Goal: Transaction & Acquisition: Register for event/course

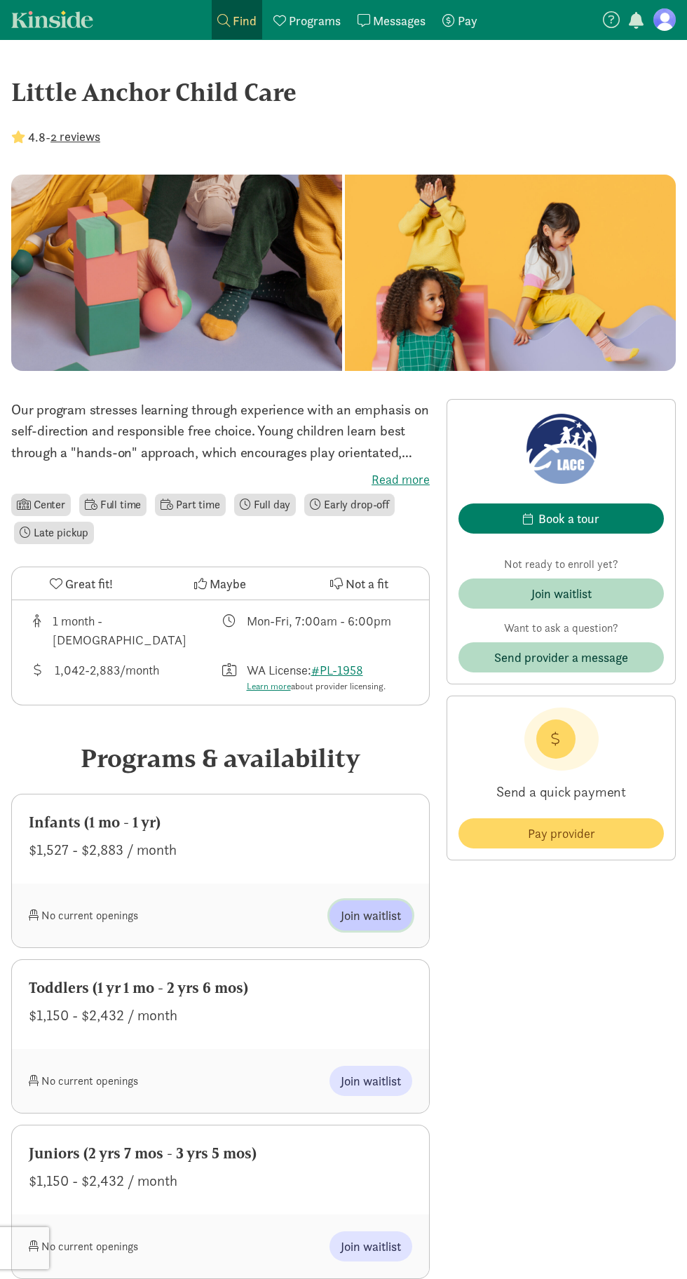
click at [368, 906] on span "Join waitlist" at bounding box center [371, 915] width 60 height 19
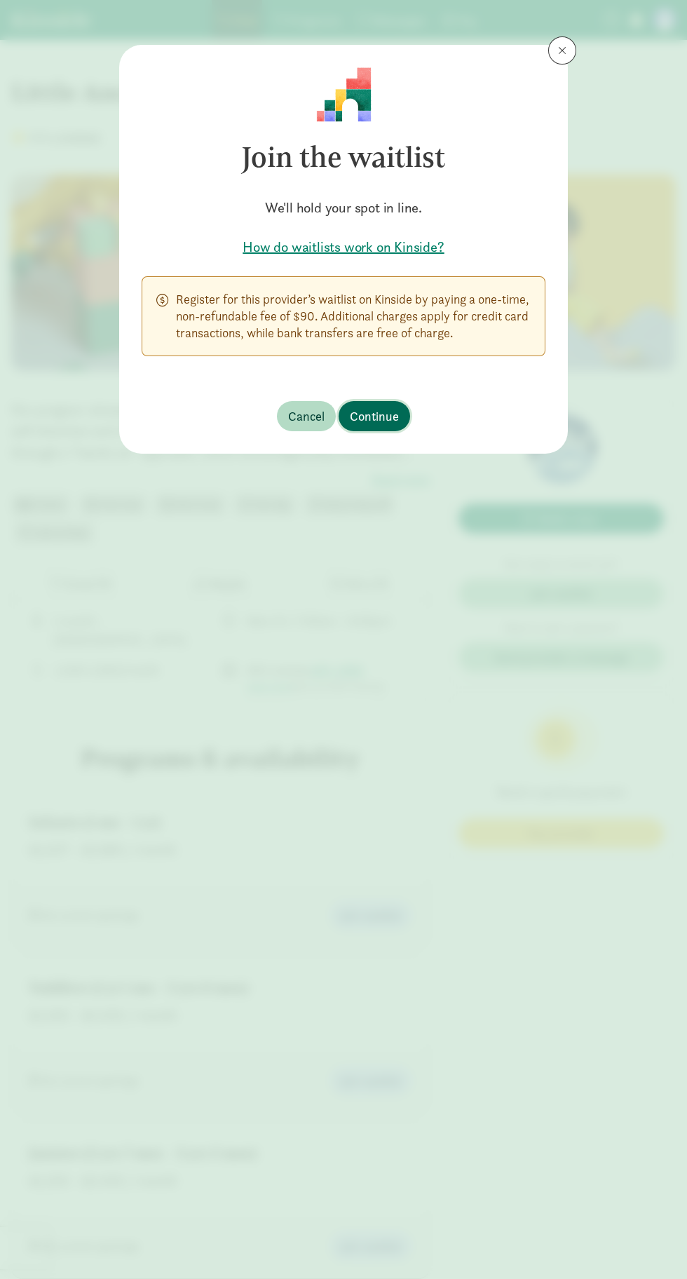
click at [396, 408] on span "Continue" at bounding box center [374, 416] width 49 height 19
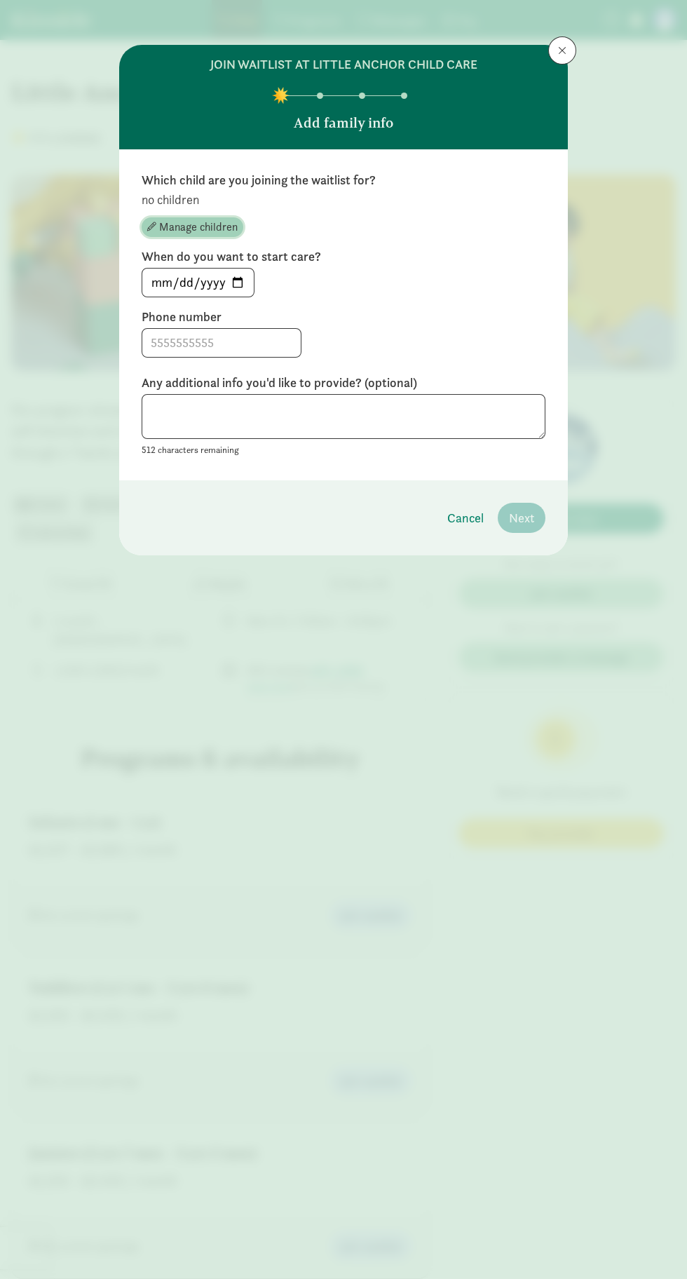
click at [203, 224] on span "Manage children" at bounding box center [198, 227] width 79 height 17
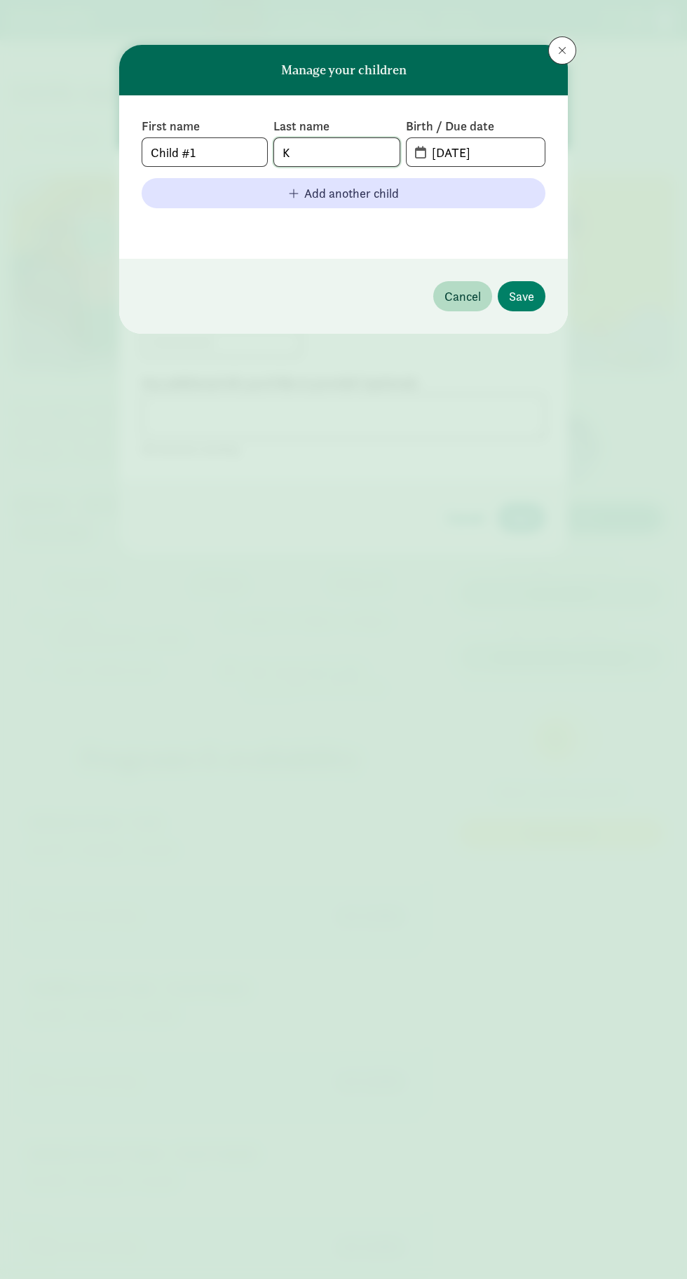
click at [323, 148] on input "K" at bounding box center [336, 152] width 125 height 28
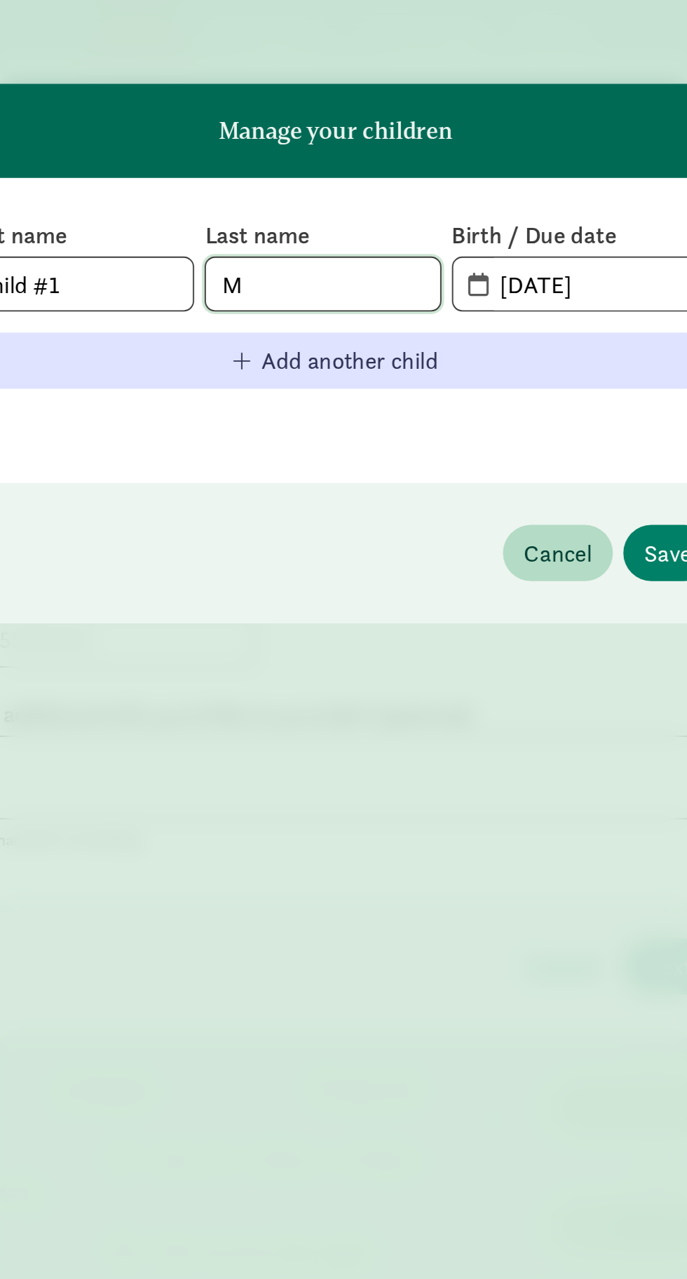
type input "M"
click at [481, 144] on input "[DATE]" at bounding box center [483, 152] width 121 height 28
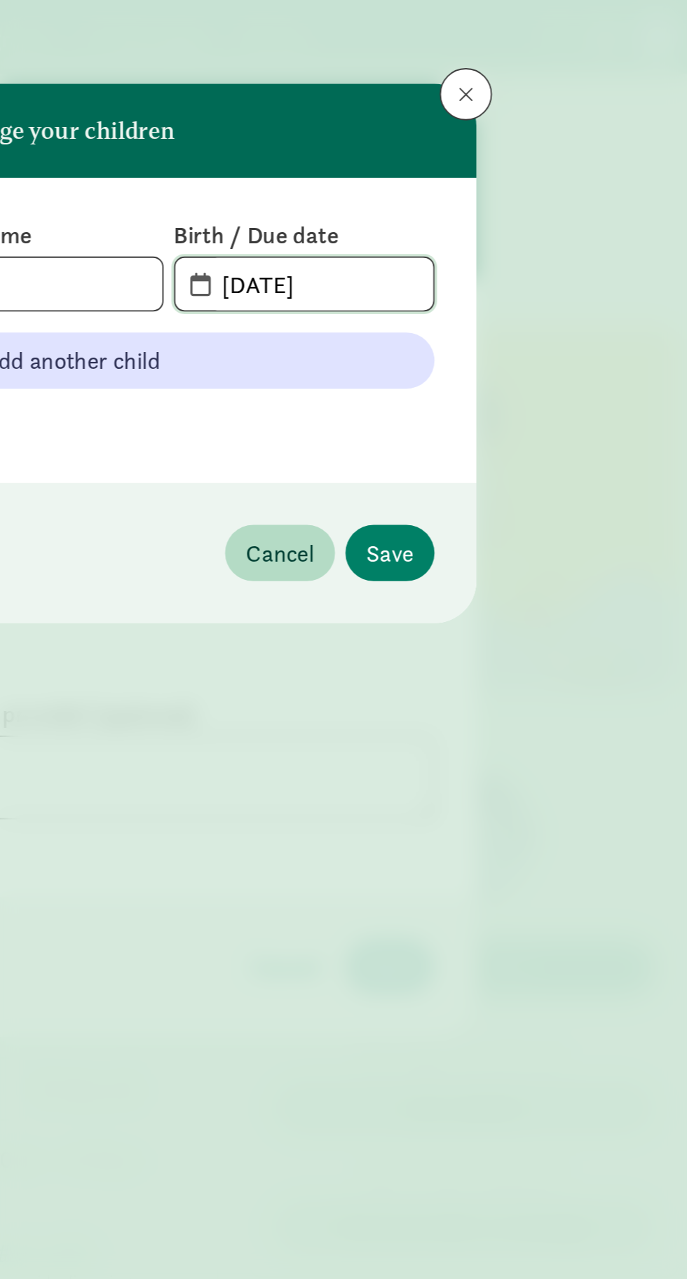
click at [515, 150] on input "[DATE]" at bounding box center [483, 152] width 121 height 28
type input "0"
click at [432, 154] on input "text" at bounding box center [483, 152] width 121 height 28
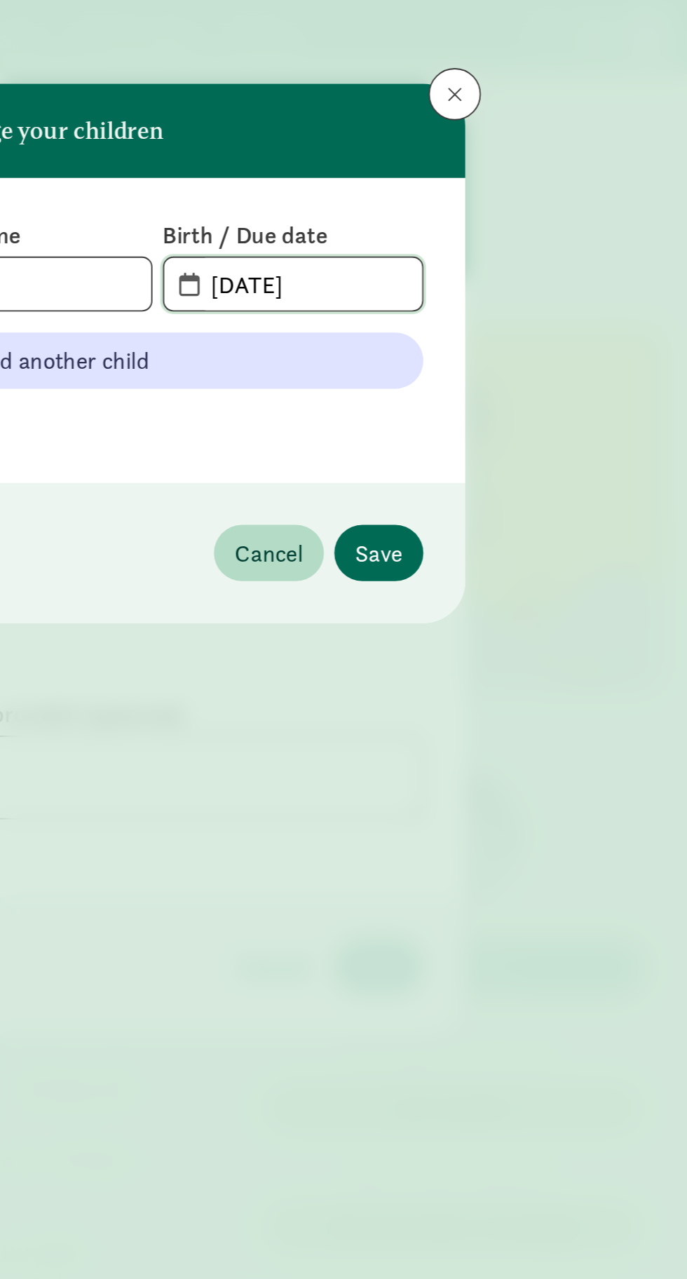
type input "[DATE]"
click at [529, 297] on span "Save" at bounding box center [521, 296] width 25 height 19
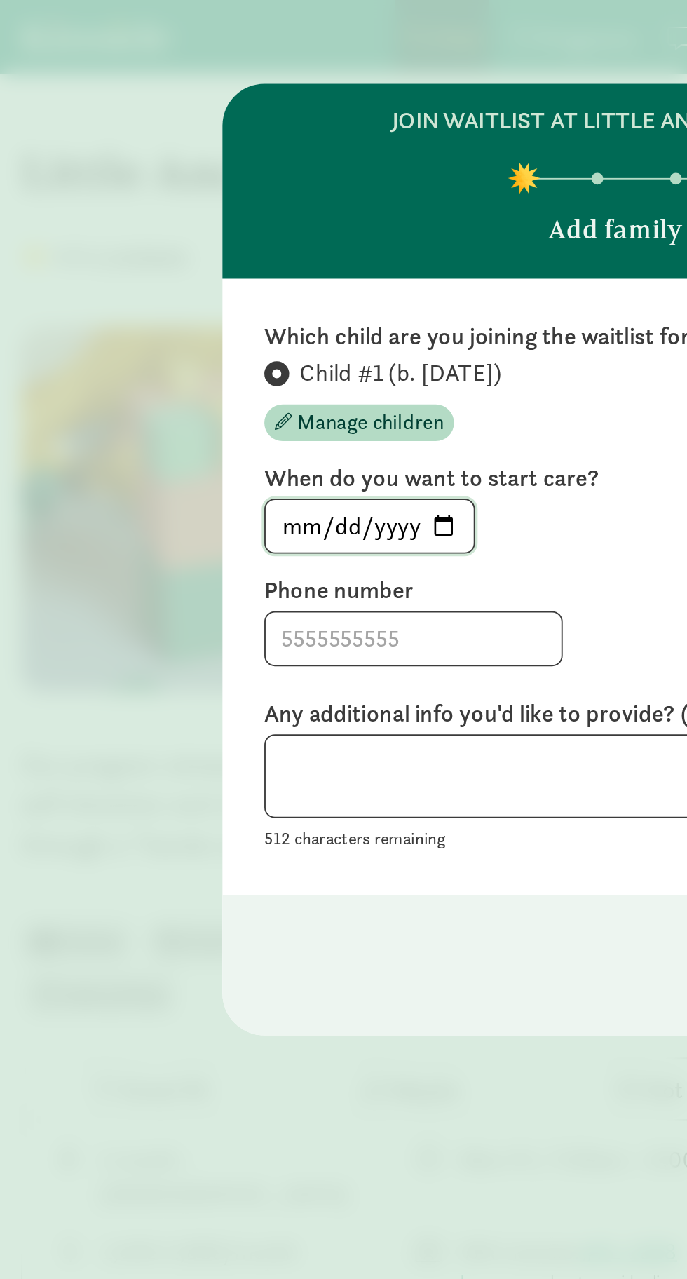
click at [229, 285] on input "[DATE]" at bounding box center [197, 282] width 111 height 28
type input "[DATE]"
click at [241, 341] on input at bounding box center [221, 342] width 158 height 28
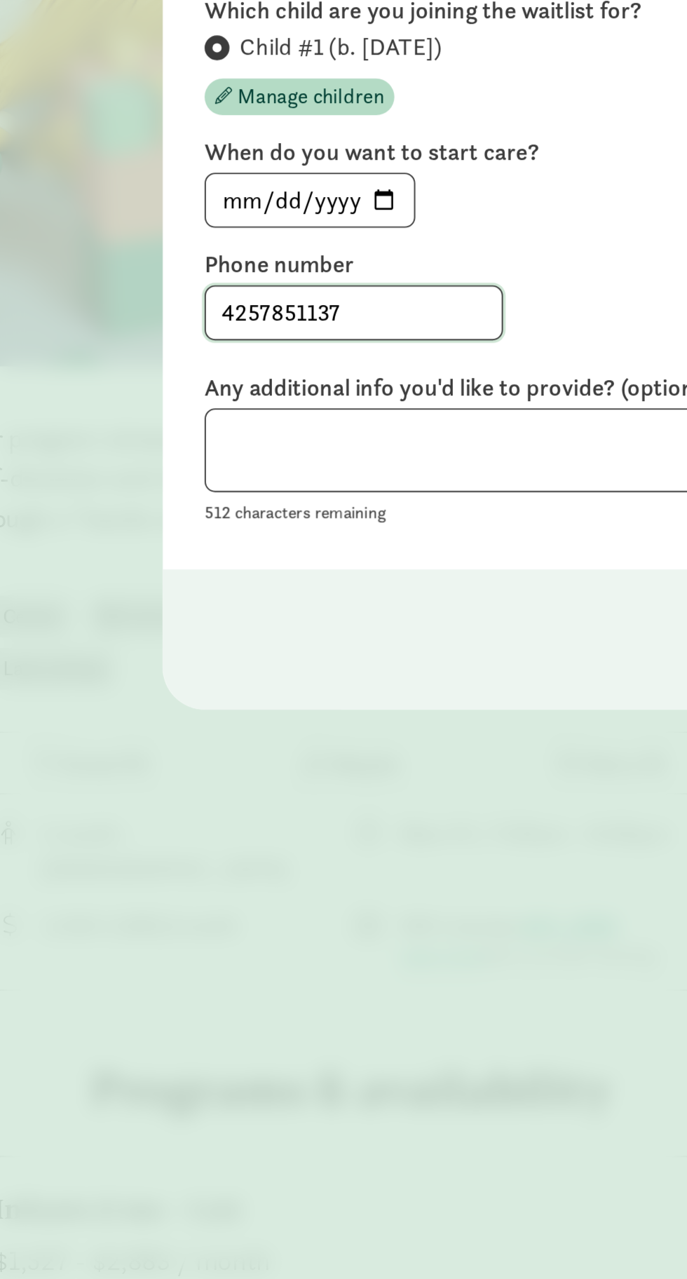
type input "4257851137"
click at [306, 413] on textarea at bounding box center [344, 416] width 404 height 46
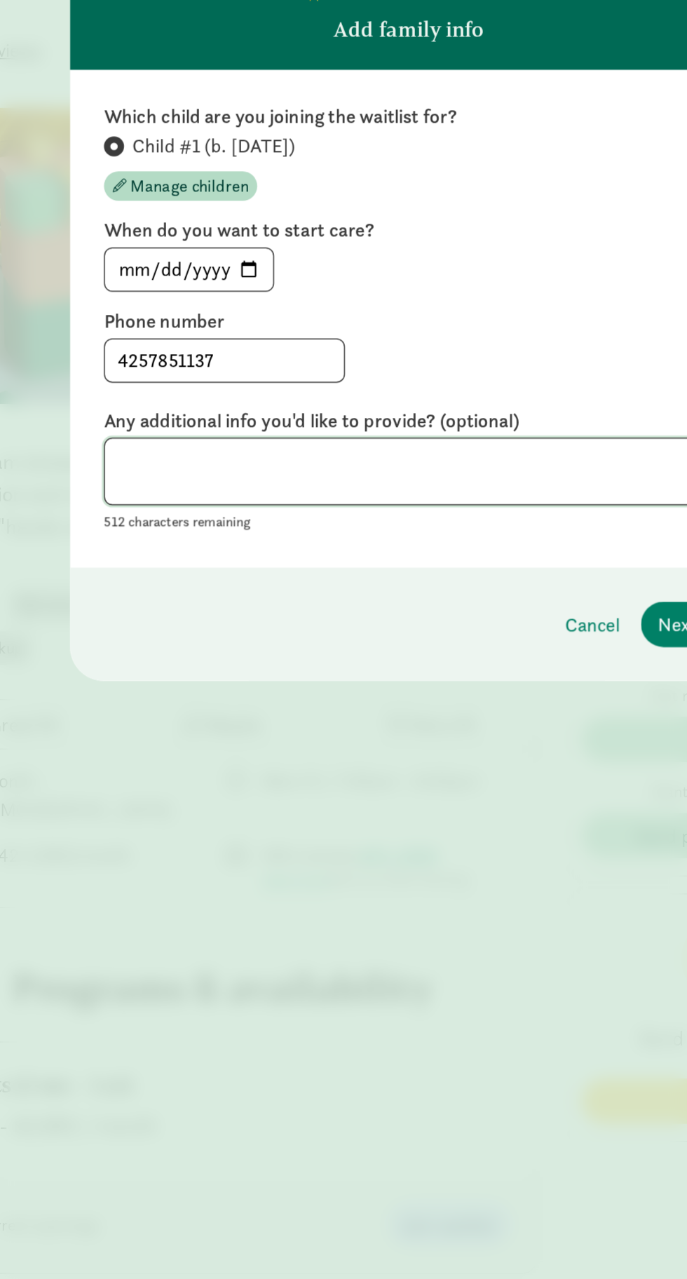
click at [326, 412] on textarea at bounding box center [344, 416] width 404 height 46
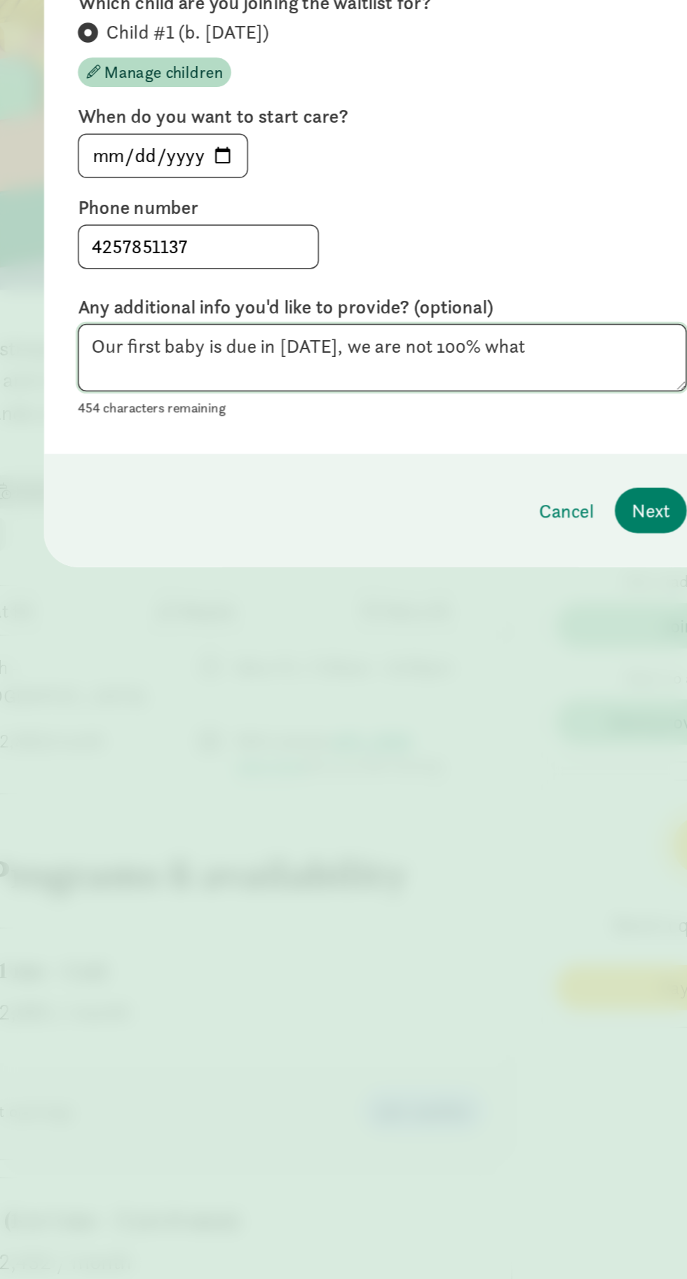
click at [482, 405] on textarea "Our first baby is due in [DATE], we are not 100% what" at bounding box center [344, 416] width 404 height 46
click at [326, 421] on textarea "Our first baby is due in [DATE], we are not 100% what out schedule will" at bounding box center [344, 416] width 404 height 46
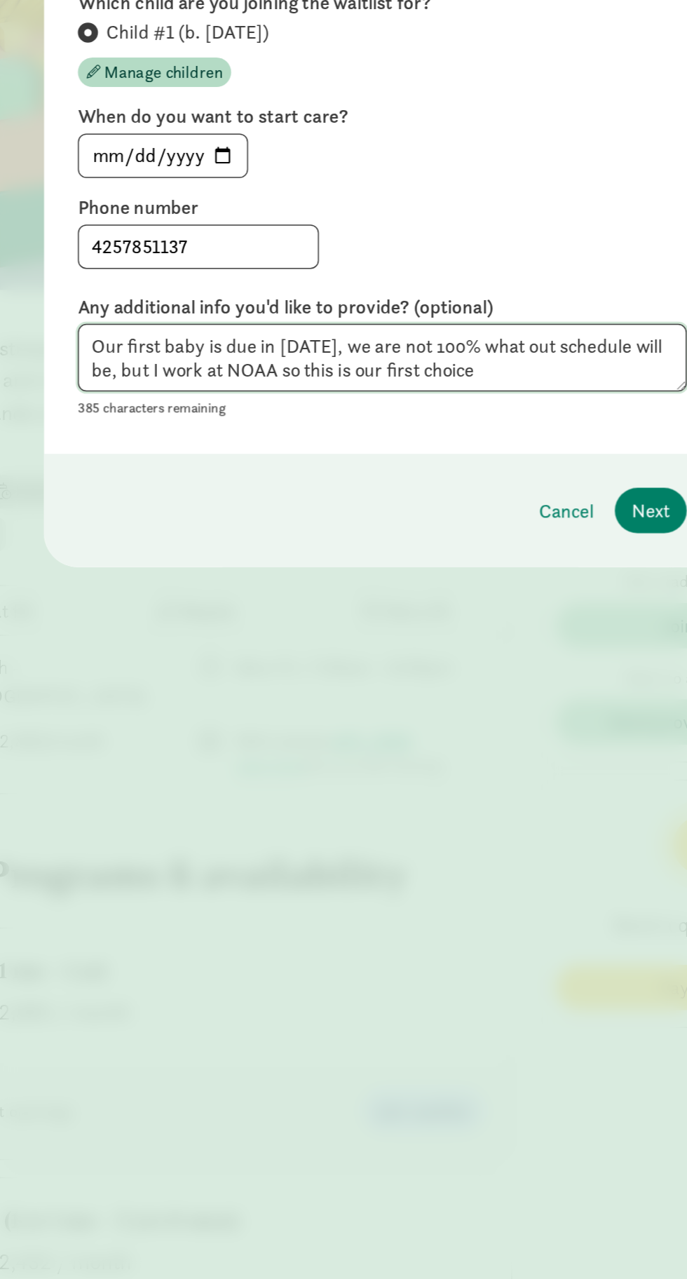
click at [294, 429] on textarea "Our first baby is due in [DATE], we are not 100% what out schedule will be, but…" at bounding box center [344, 416] width 404 height 46
click at [508, 428] on textarea "Our first baby is due in [DATE], we are not 100% what out schedule will be, but…" at bounding box center [344, 416] width 404 height 46
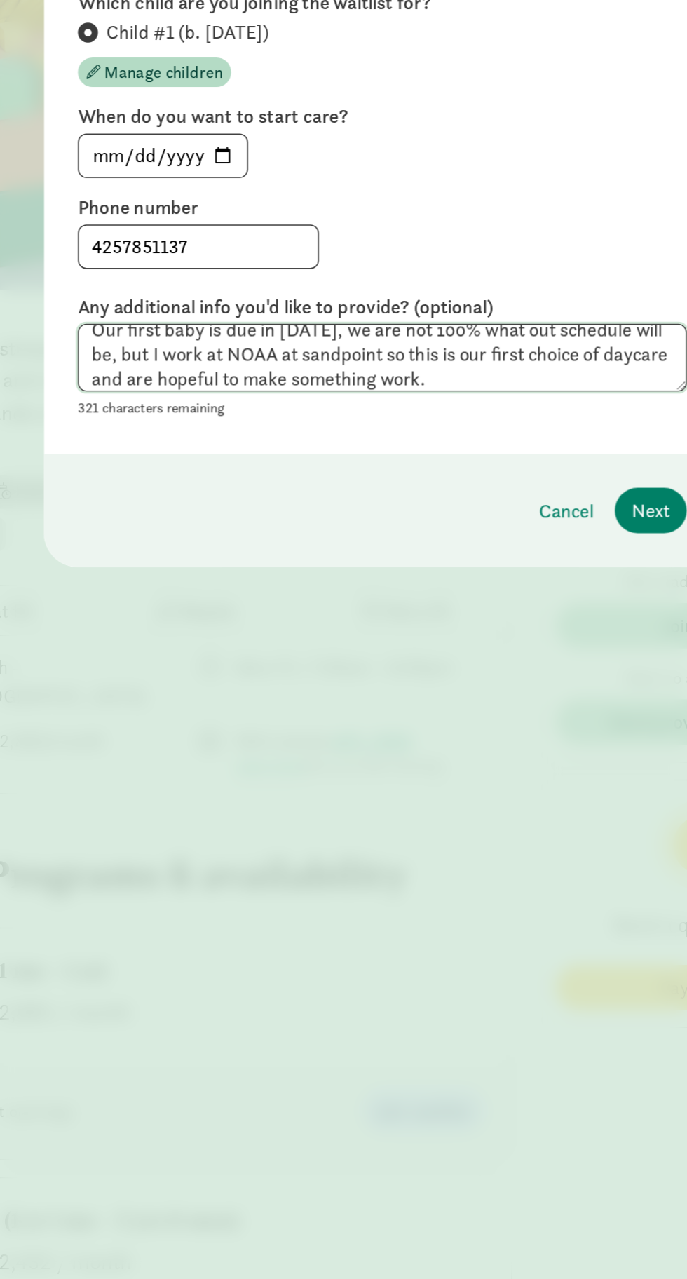
click at [191, 419] on textarea "Our first baby is due in [DATE], we are not 100% what out schedule will be, but…" at bounding box center [344, 416] width 404 height 46
click at [189, 421] on textarea "Our first baby is due in [DATE], we are not 100% what out schedule will be, but…" at bounding box center [344, 416] width 404 height 46
click at [188, 421] on textarea "Our first baby is due in [DATE], we are not 100% what out schedule will be, but…" at bounding box center [344, 416] width 404 height 46
click at [187, 419] on textarea "Our first baby is due in [DATE], we are not 100% what out schedule will be, but…" at bounding box center [344, 416] width 404 height 46
click at [432, 423] on textarea "Our first baby is due in [DATE], we are not 100% what out schedule will be, but…" at bounding box center [344, 416] width 404 height 46
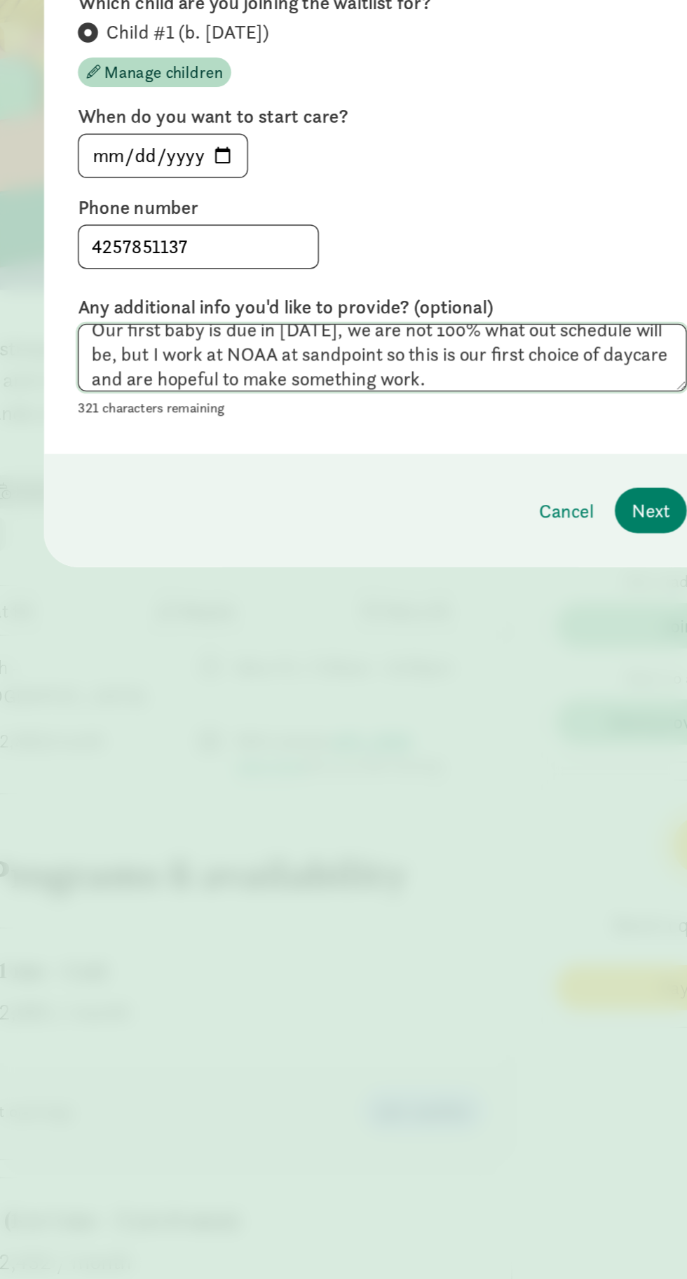
click at [469, 409] on textarea "Our first baby is due in [DATE], we are not 100% what out schedule will be, but…" at bounding box center [344, 416] width 404 height 46
click at [482, 400] on textarea "Our first baby is due in [DATE], we are not 100% what out schedule will be, but…" at bounding box center [344, 416] width 404 height 46
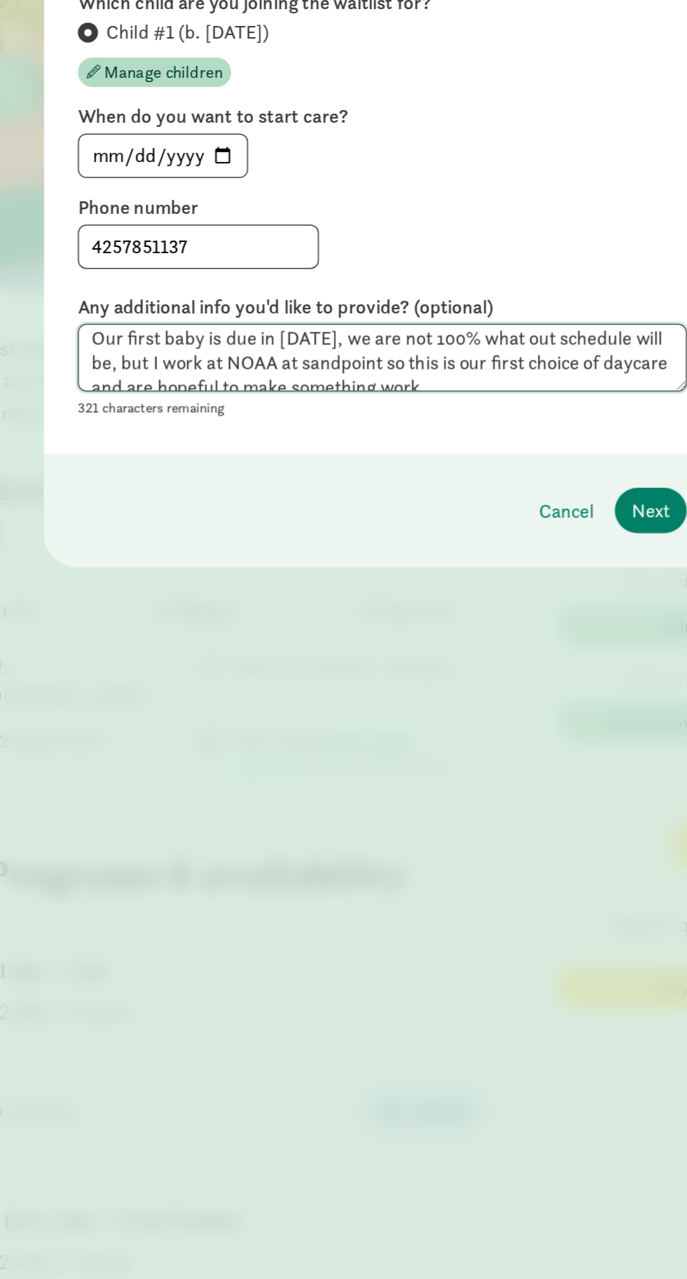
click at [474, 404] on textarea "Our first baby is due in [DATE], we are not 100% what out schedule will be, but…" at bounding box center [344, 416] width 404 height 46
click at [180, 417] on textarea "Our first baby is due in [DATE], we are not 100% what our schedule will be, but…" at bounding box center [344, 416] width 404 height 46
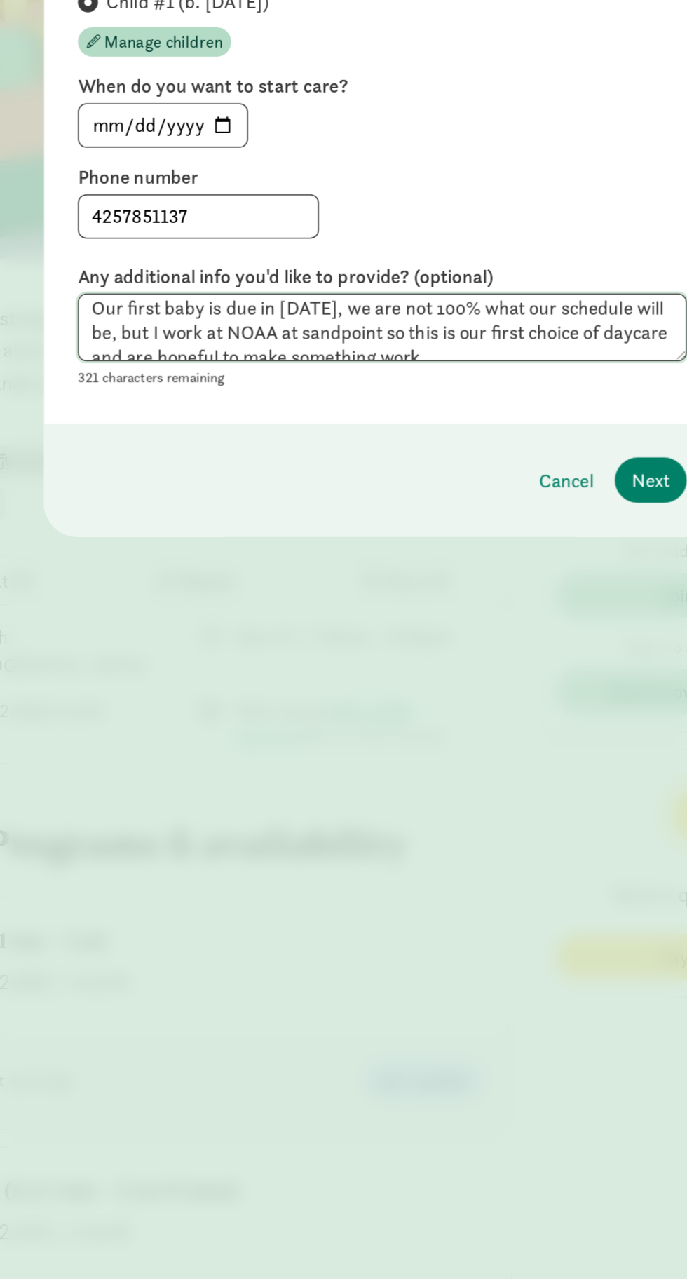
click at [424, 437] on textarea "Our first baby is due in [DATE], we are not 100% what our schedule will be, but…" at bounding box center [344, 416] width 404 height 46
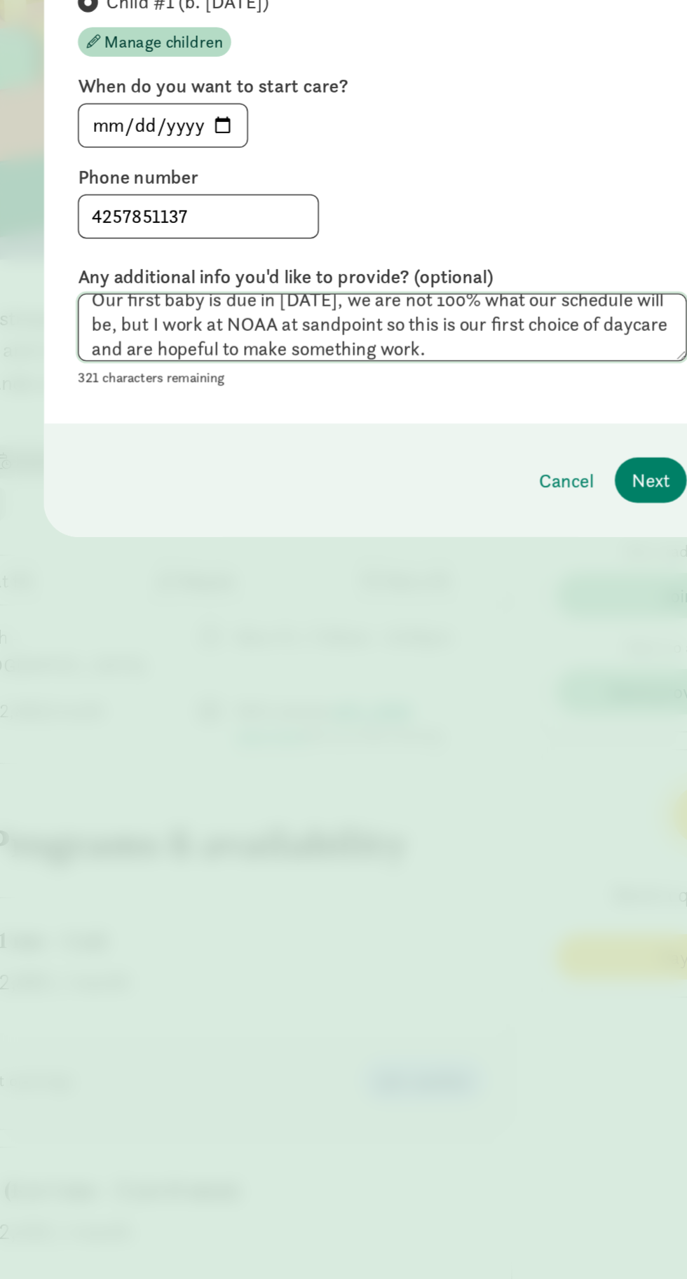
click at [190, 419] on textarea "Our first baby is due in [DATE], we are not 100% what our schedule will be, but…" at bounding box center [344, 416] width 404 height 46
click at [186, 418] on textarea "Our first baby is due in [DATE], we are not 100% what our schedule will be, but…" at bounding box center [344, 416] width 404 height 46
type textarea "Our first baby is due in [DATE], we are not 100% what our schedule will be yet,…"
click at [531, 510] on span "Next" at bounding box center [521, 517] width 25 height 19
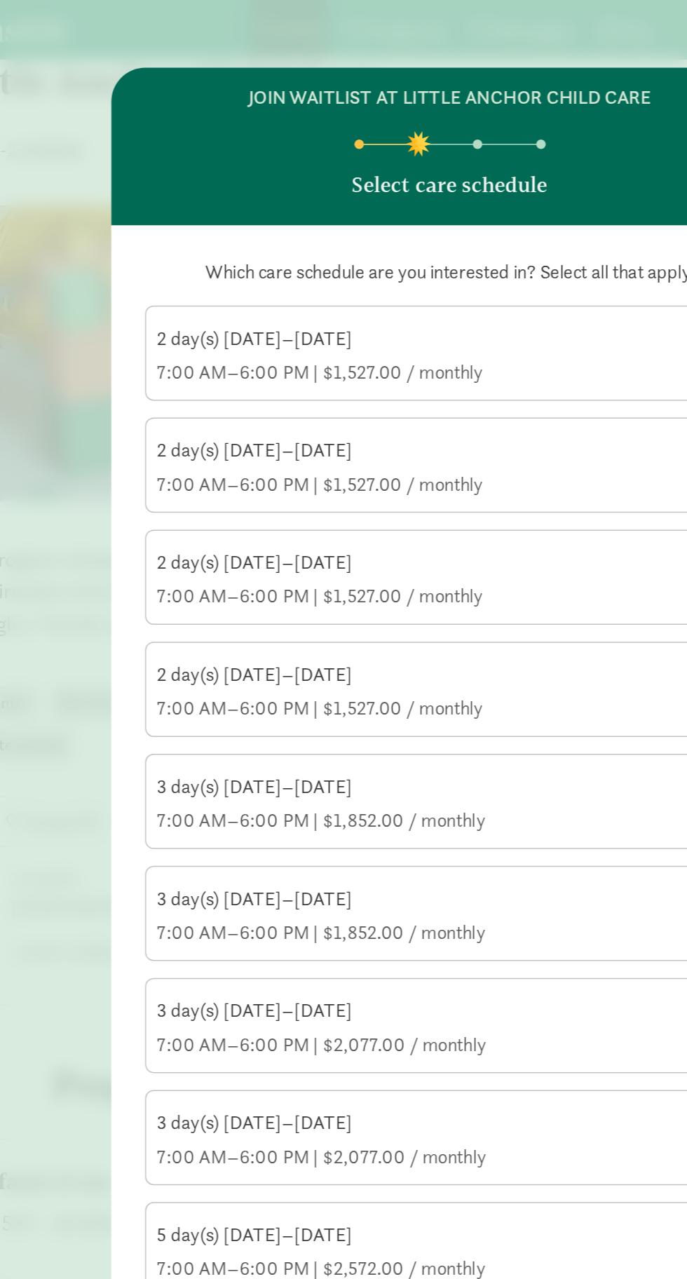
scroll to position [0, 0]
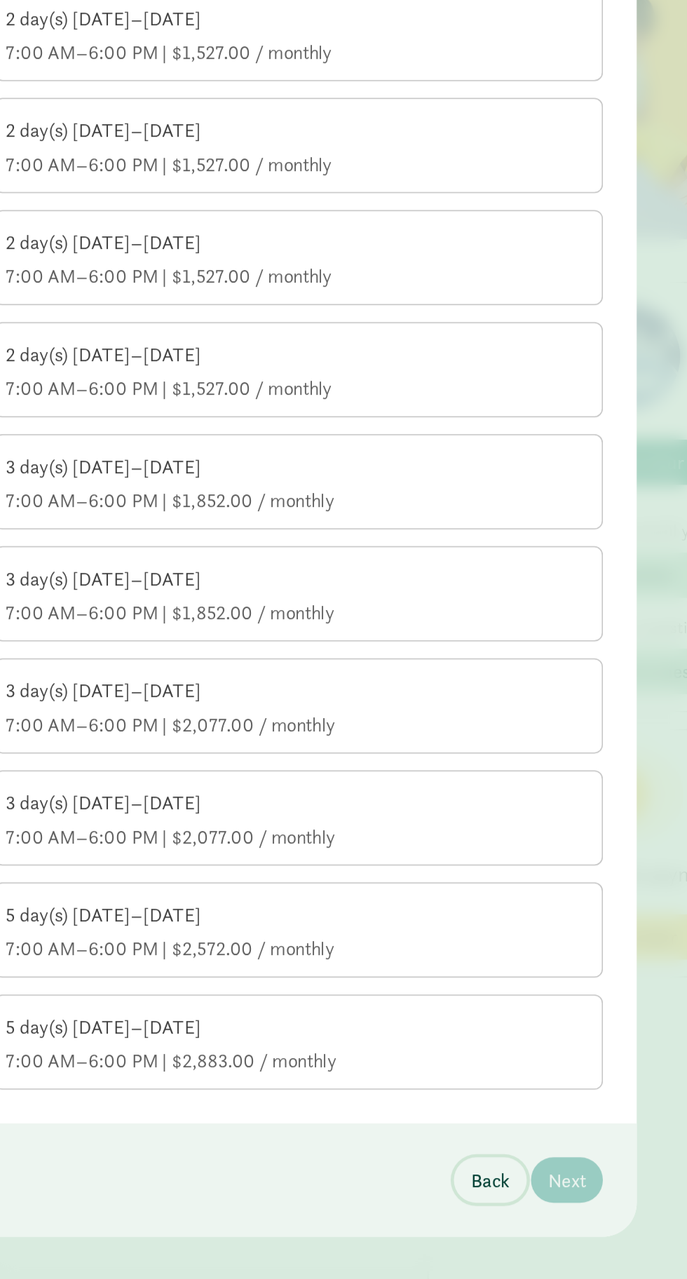
click at [464, 993] on span "Back" at bounding box center [471, 994] width 26 height 19
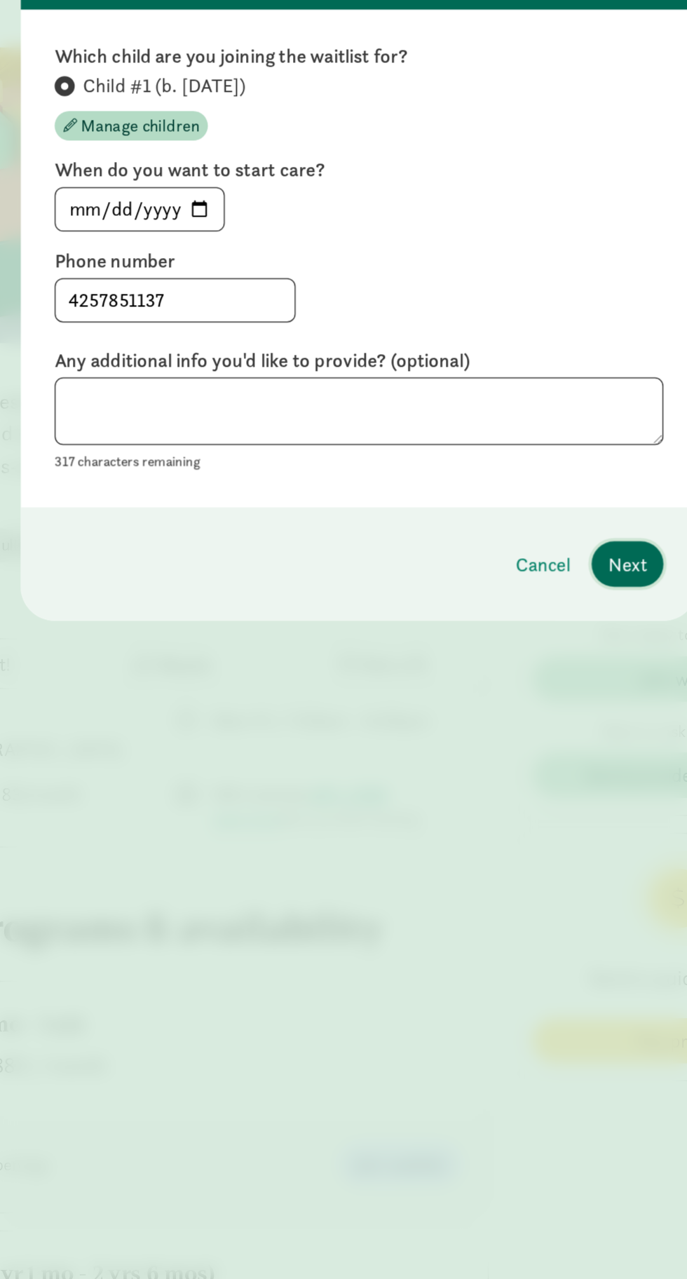
click at [524, 514] on span "Next" at bounding box center [521, 517] width 25 height 19
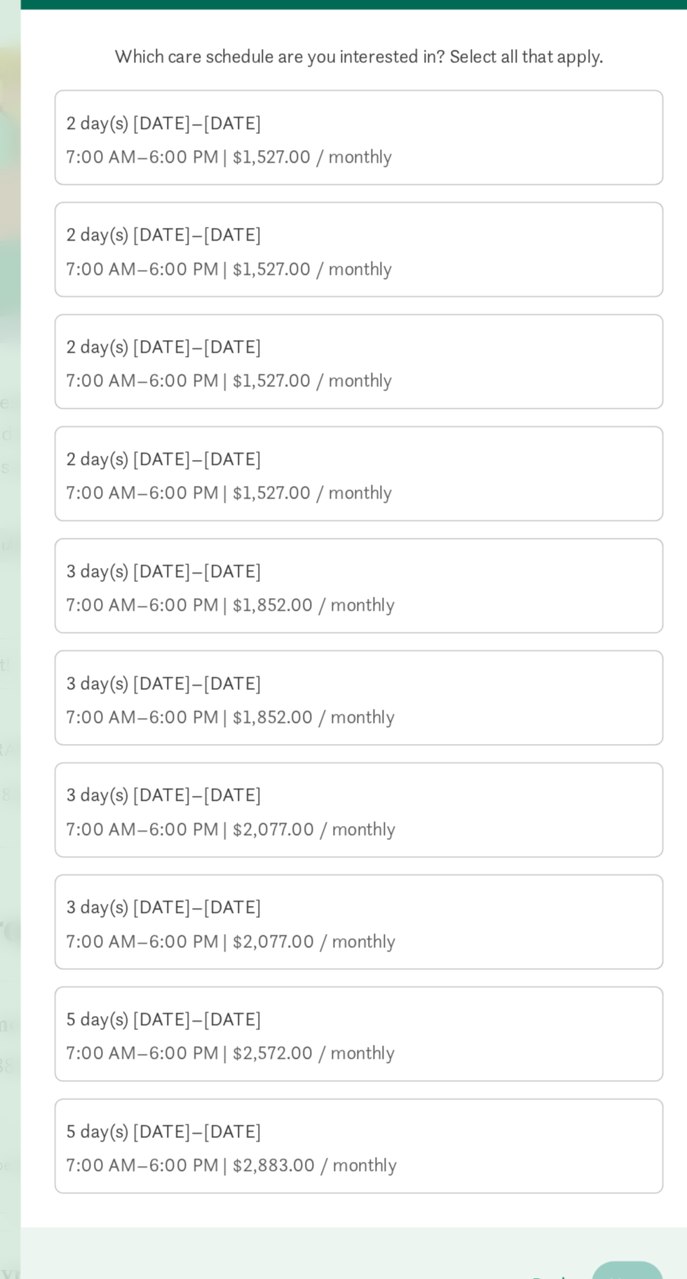
click at [310, 236] on div "2 day(s) [DATE]–[DATE] 7:00 AM–6:00 PM | $1,527.00 / monthly" at bounding box center [343, 235] width 388 height 39
click at [0, 0] on input "2 day(s) [DATE]–[DATE] 7:00 AM–6:00 PM | $1,527.00 / monthly" at bounding box center [0, 0] width 0 height 0
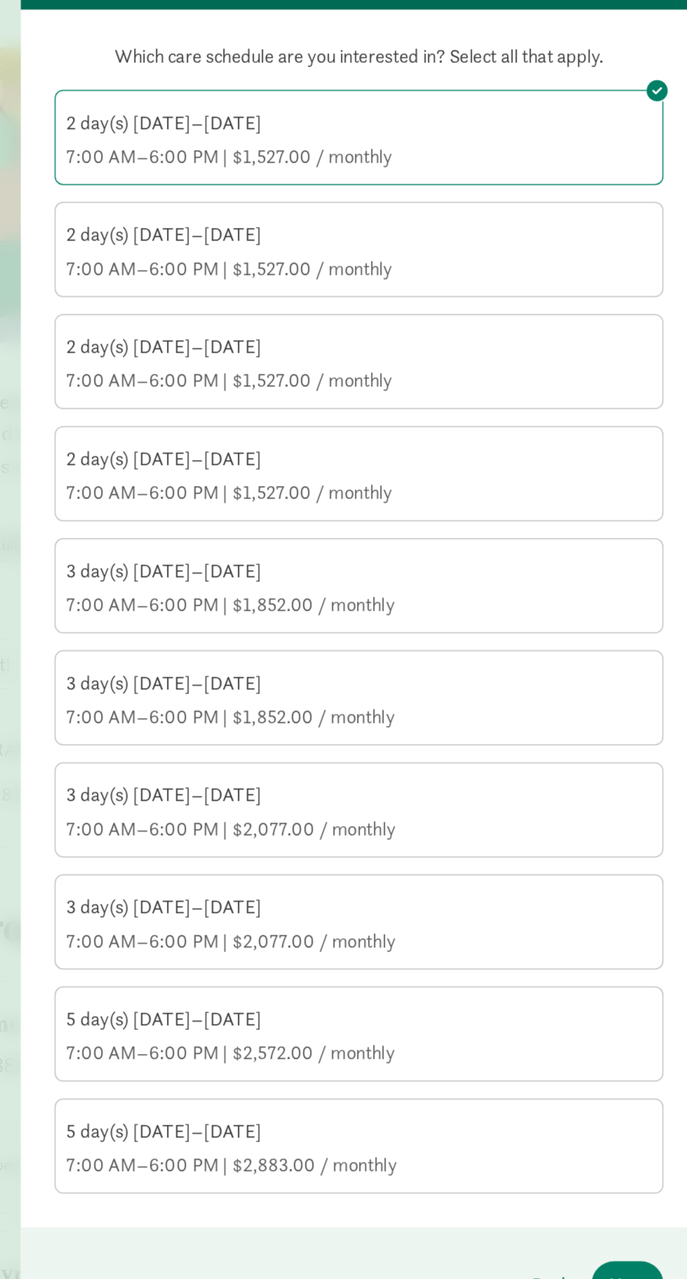
click at [392, 243] on div "7:00 AM–6:00 PM | $1,527.00 / monthly" at bounding box center [343, 246] width 388 height 17
click at [0, 0] on input "2 day(s) [DATE]–[DATE] 7:00 AM–6:00 PM | $1,527.00 / monthly" at bounding box center [0, 0] width 0 height 0
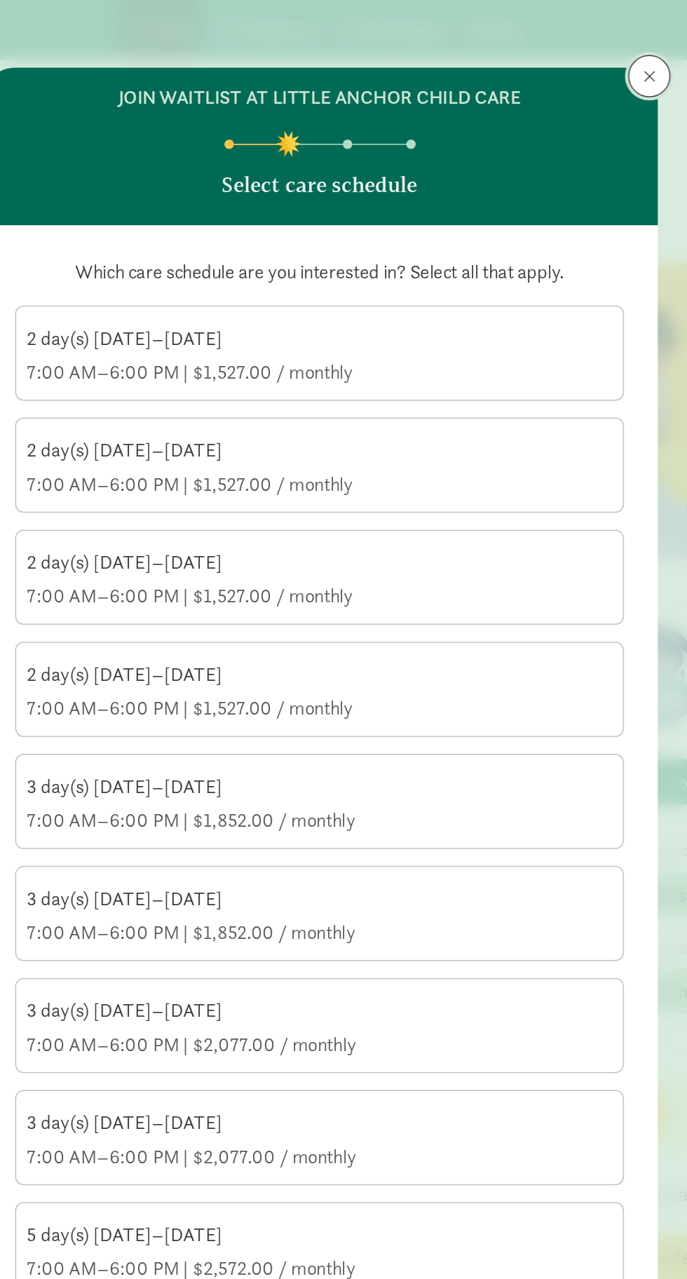
click at [562, 50] on span at bounding box center [562, 50] width 8 height 11
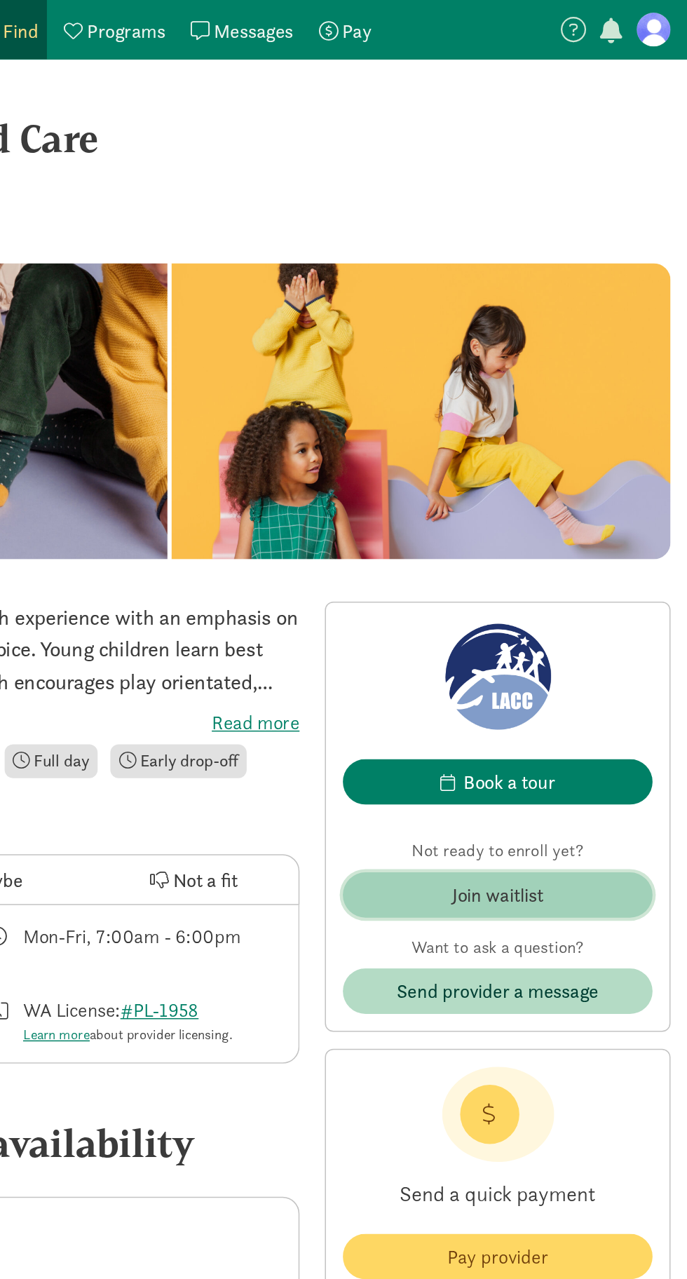
click at [587, 593] on div "Join waitlist" at bounding box center [561, 593] width 60 height 19
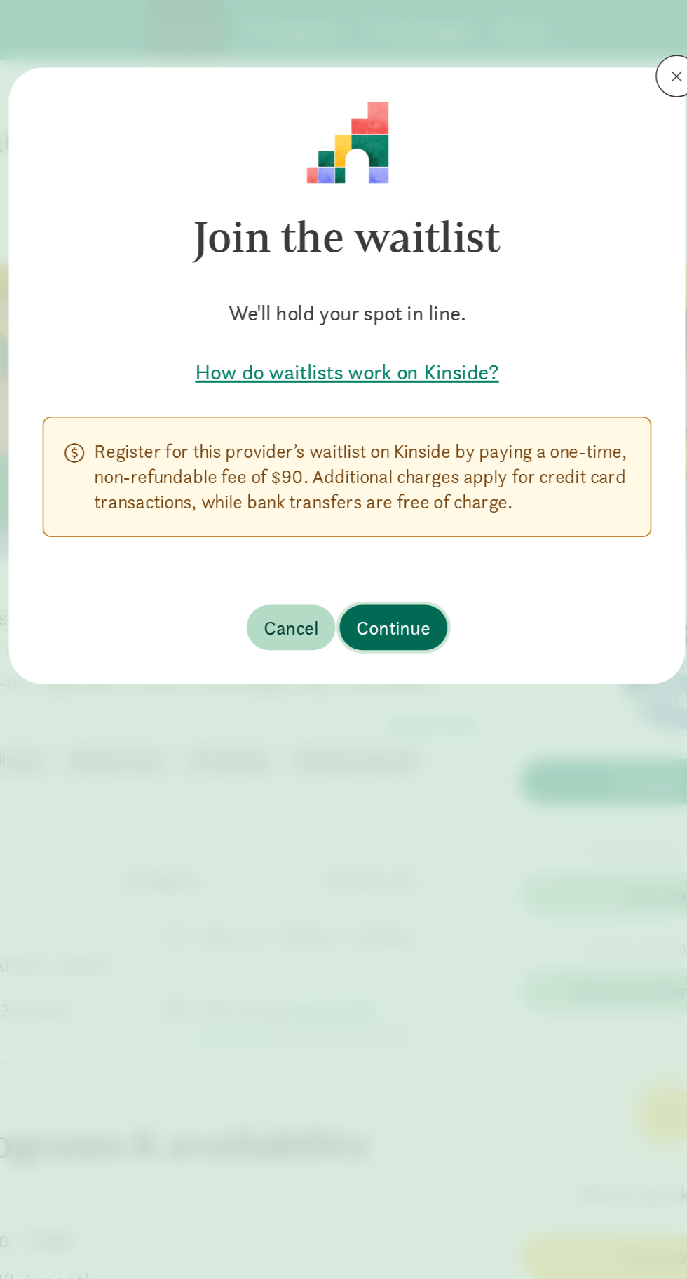
click at [393, 414] on span "Continue" at bounding box center [374, 416] width 49 height 19
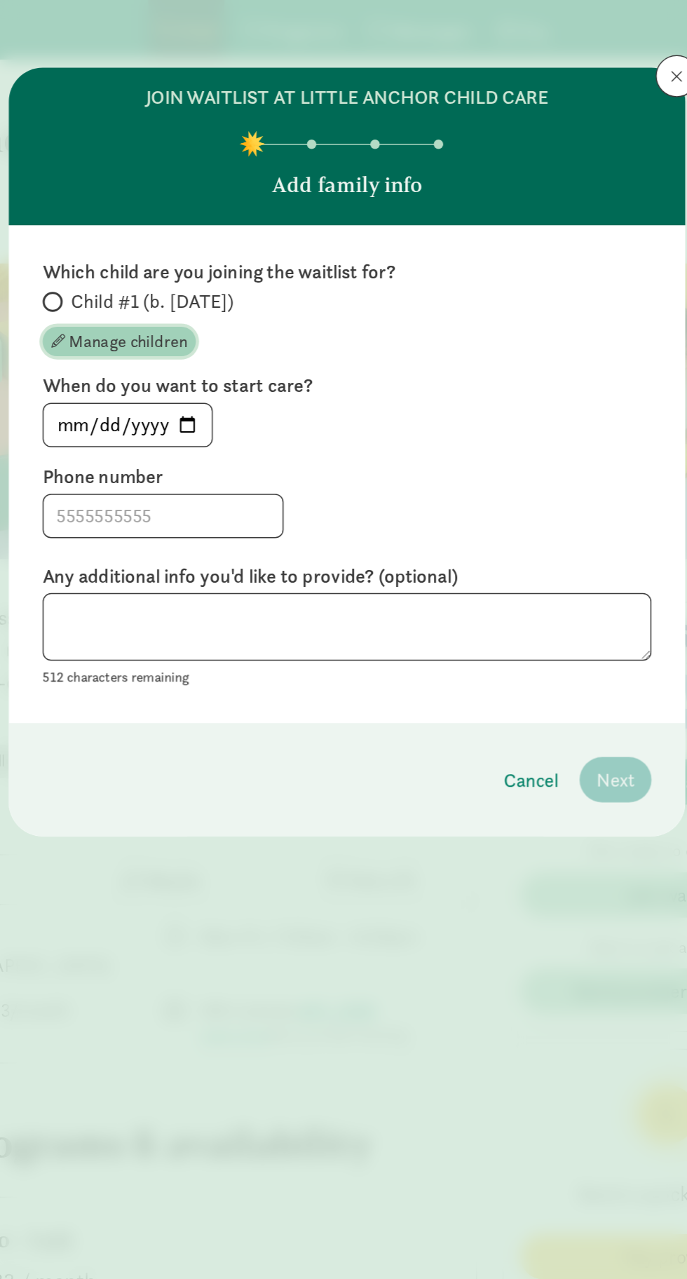
click at [151, 226] on span "button" at bounding box center [151, 226] width 9 height 9
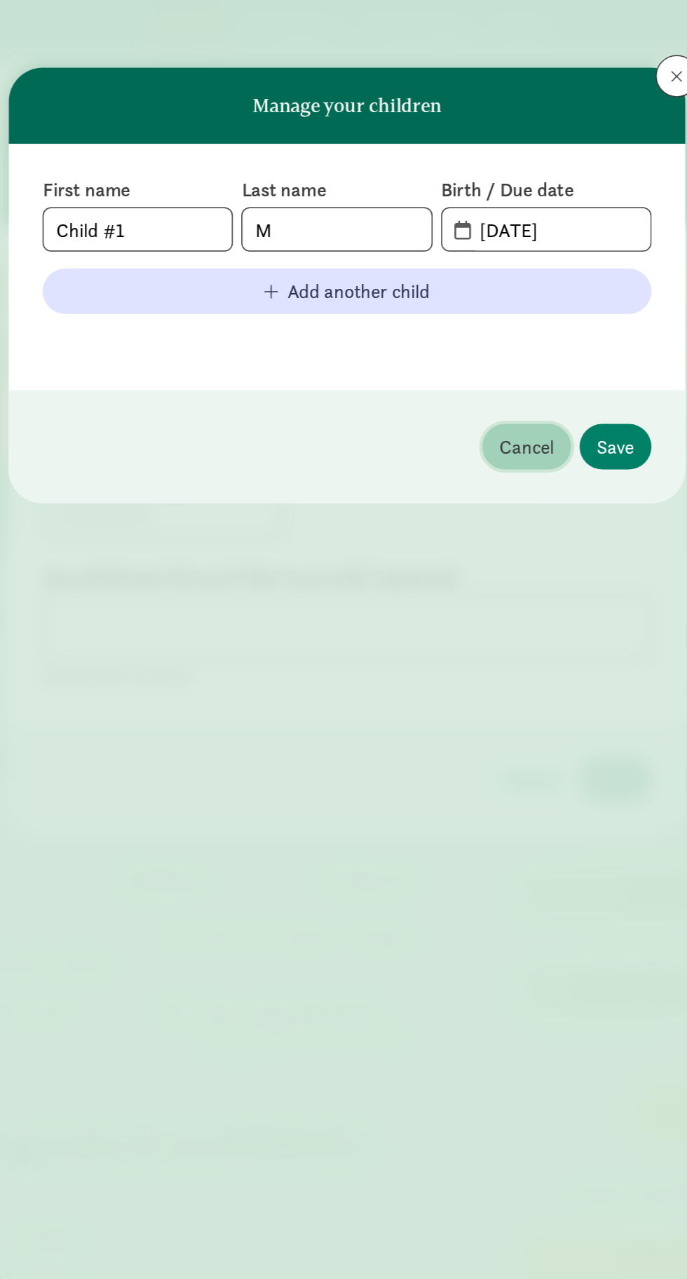
click at [456, 301] on span "Cancel" at bounding box center [462, 296] width 36 height 19
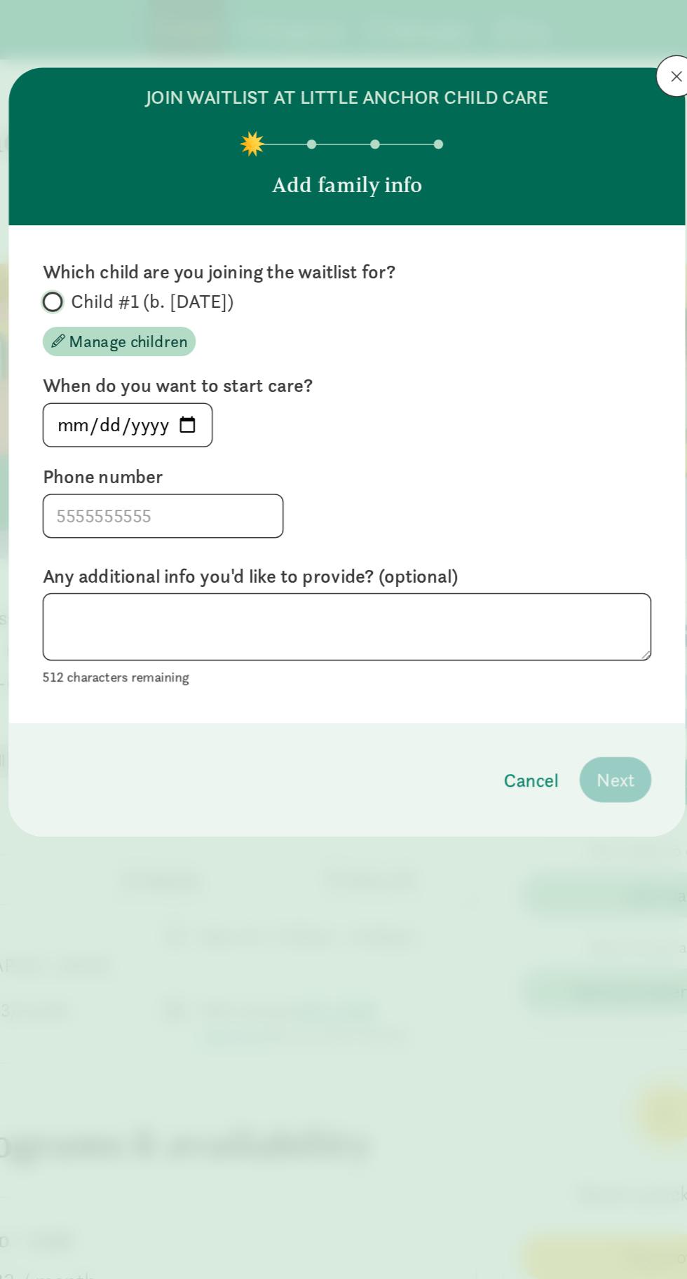
click at [145, 200] on input "Child #1 (b. [DATE])" at bounding box center [146, 200] width 9 height 9
radio input "true"
click at [227, 284] on input "[DATE]" at bounding box center [197, 282] width 111 height 28
type input "[DATE]"
click at [263, 337] on input at bounding box center [221, 342] width 158 height 28
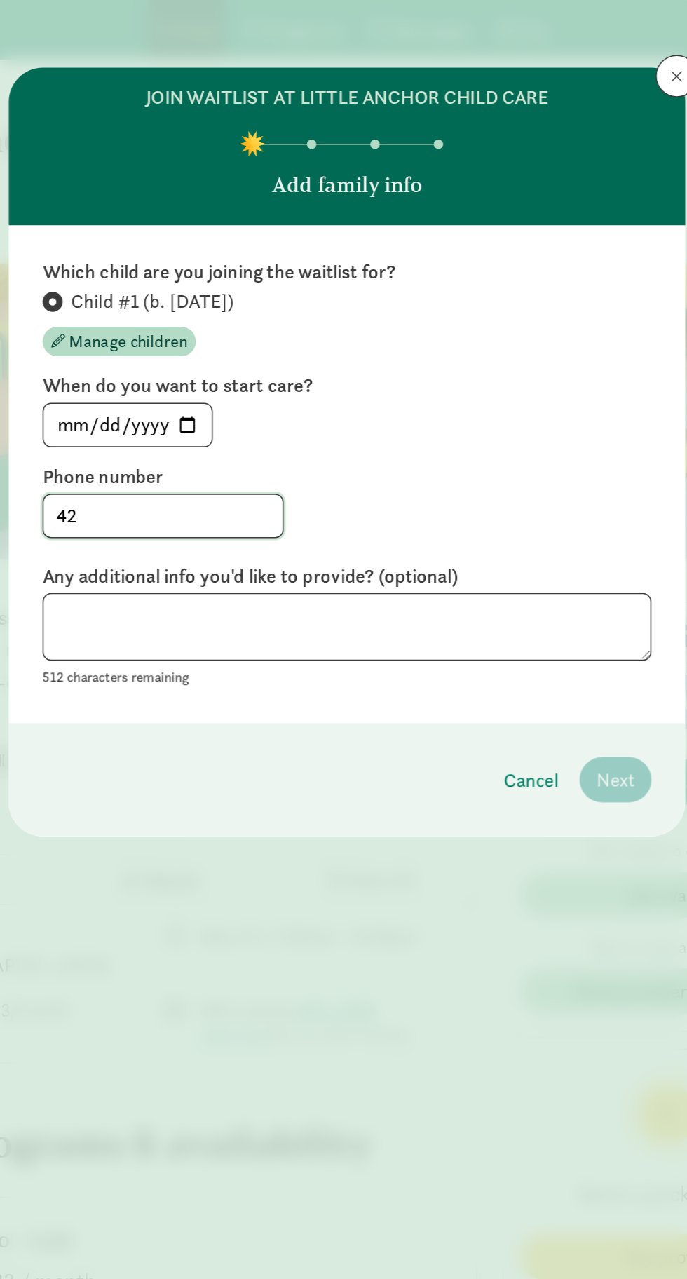
type input "425"
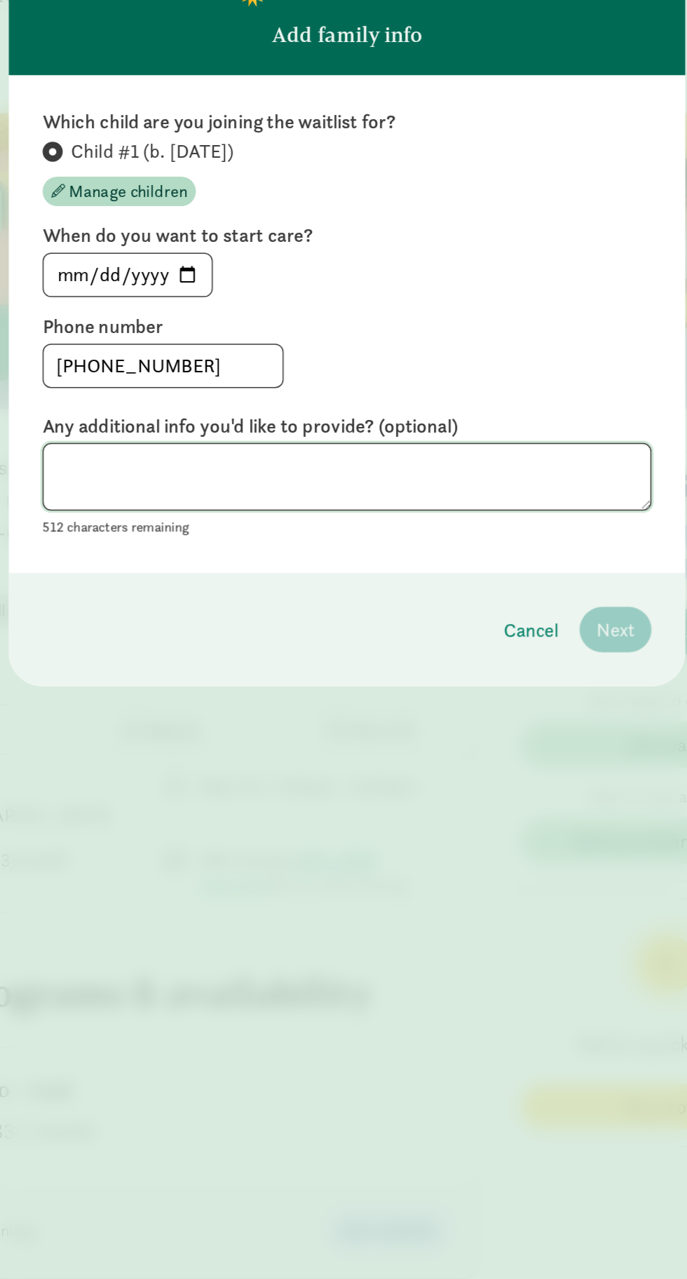
click at [363, 412] on textarea at bounding box center [344, 416] width 404 height 46
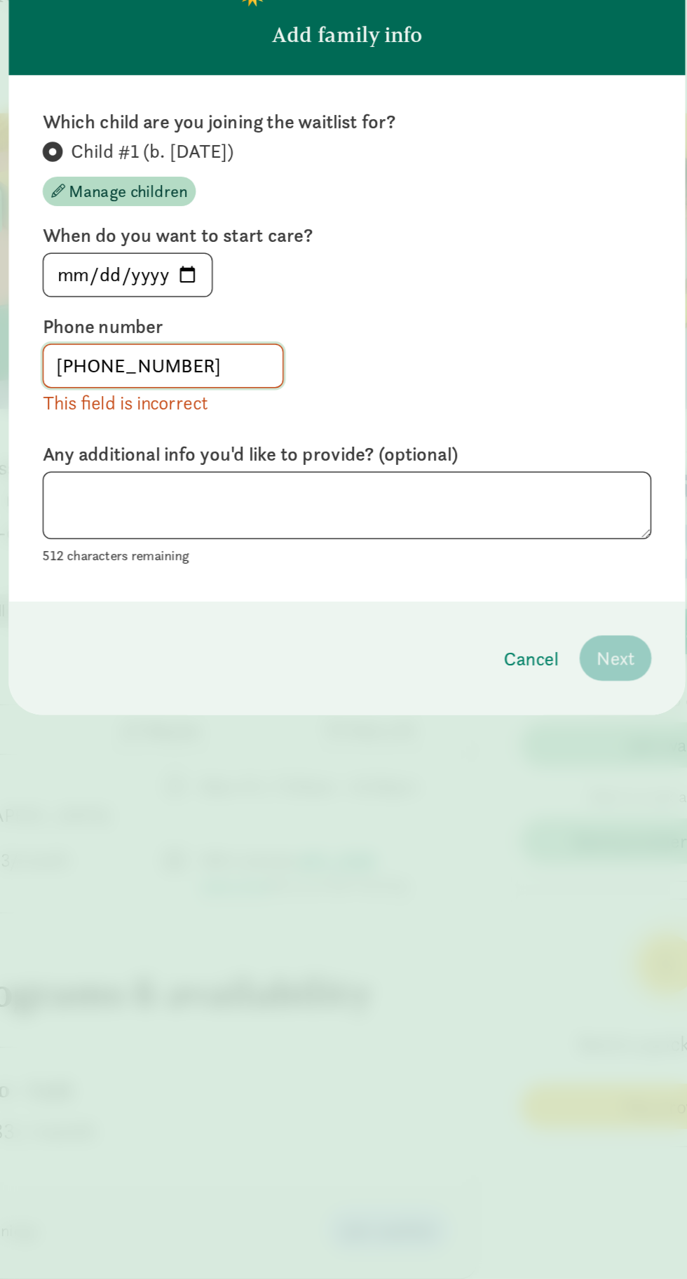
click at [202, 347] on input "[PHONE_NUMBER]" at bounding box center [221, 342] width 158 height 28
click at [182, 342] on input "425-7851137" at bounding box center [221, 342] width 158 height 28
click at [180, 346] on input "425-7851137" at bounding box center [221, 342] width 158 height 28
click at [188, 373] on div "This field is incorrect" at bounding box center [222, 366] width 160 height 19
click at [182, 372] on div "This field is incorrect" at bounding box center [222, 366] width 160 height 19
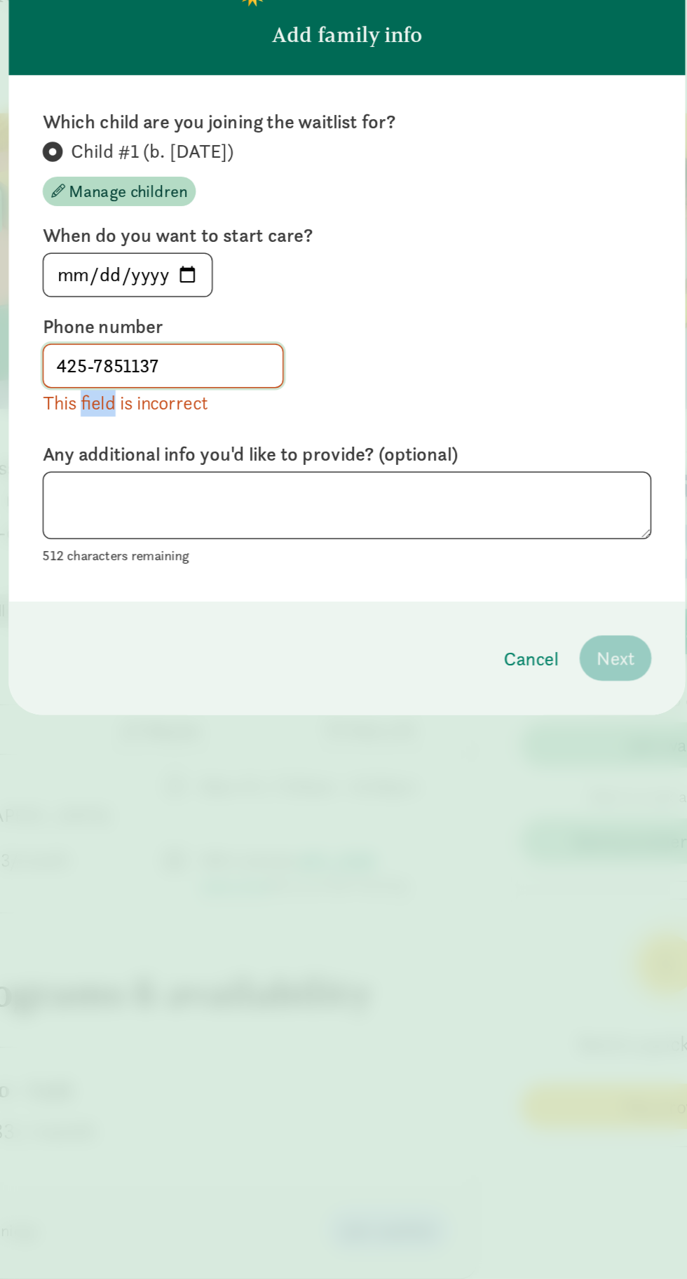
click at [178, 348] on input "425-7851137" at bounding box center [221, 342] width 158 height 28
type input "4257851137"
click at [341, 432] on textarea at bounding box center [344, 435] width 404 height 46
paste textarea "Our first baby is due in [DATE], we are not 100% what our schedule will be yet,…"
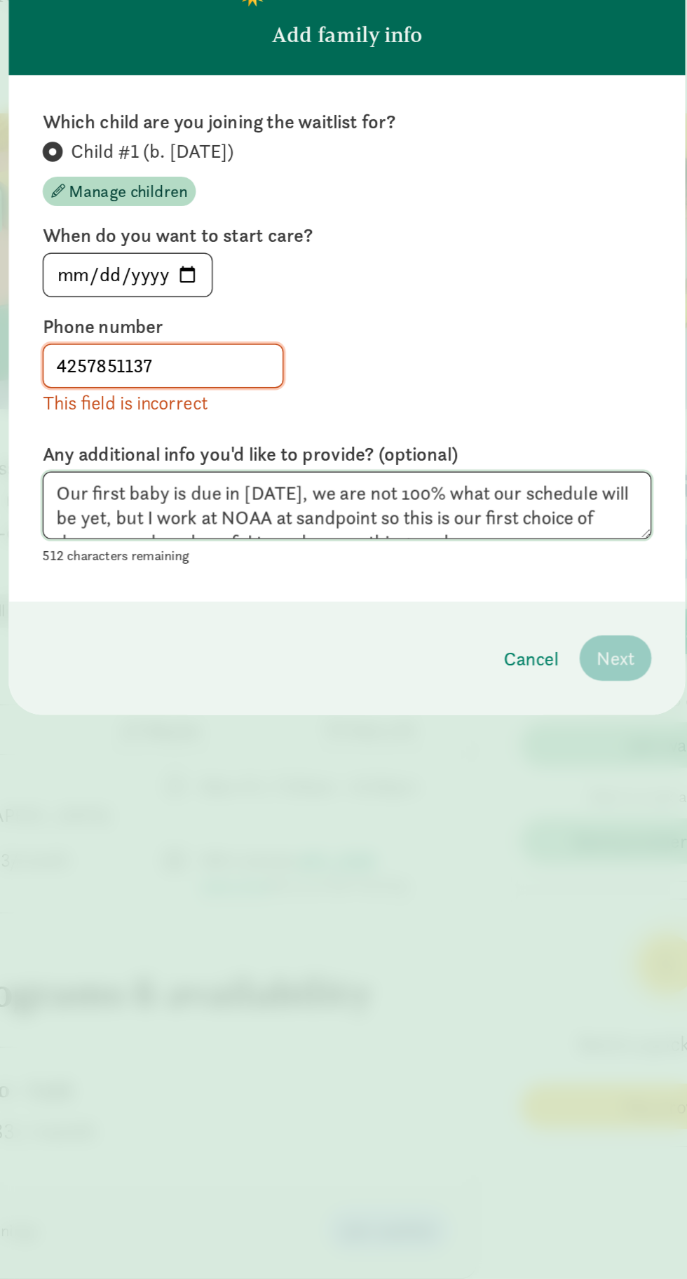
scroll to position [11, 0]
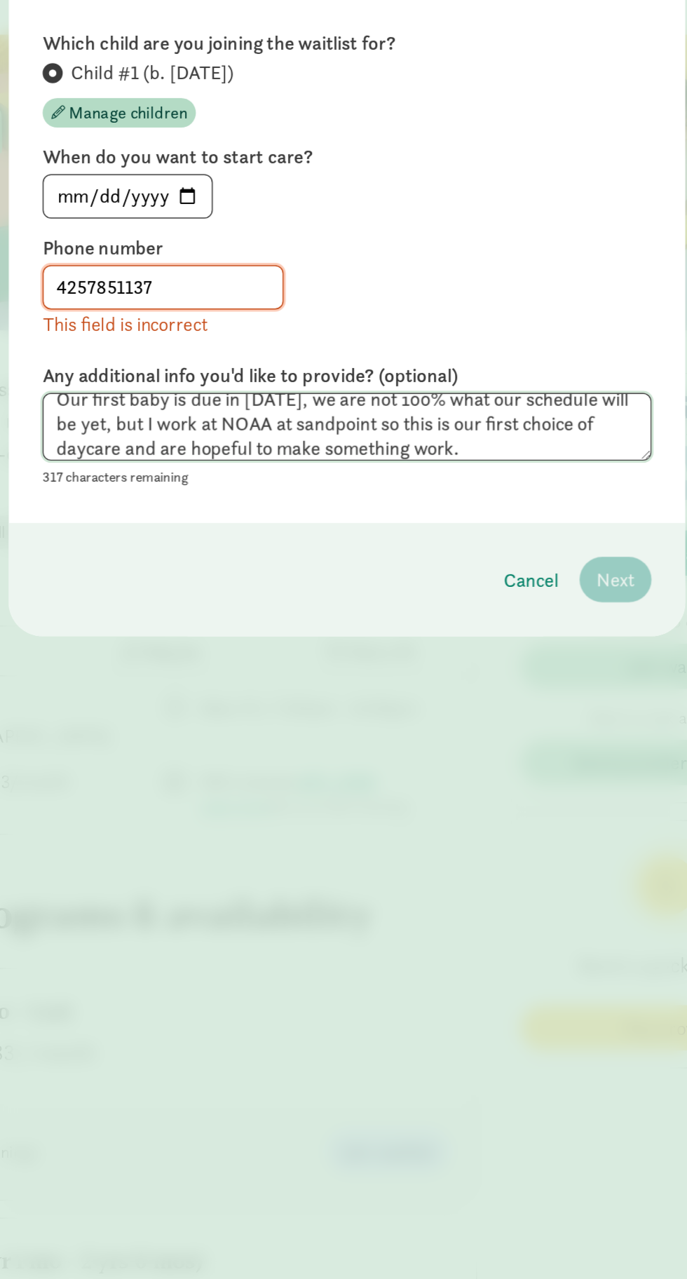
type textarea "Our first baby is due in [DATE], we are not 100% what our schedule will be yet,…"
click at [278, 348] on input "4257851137" at bounding box center [221, 342] width 158 height 28
click at [296, 437] on textarea "Our first baby is due in [DATE], we are not 100% what our schedule will be yet,…" at bounding box center [344, 435] width 404 height 46
click at [280, 348] on input "4257851137" at bounding box center [221, 342] width 158 height 28
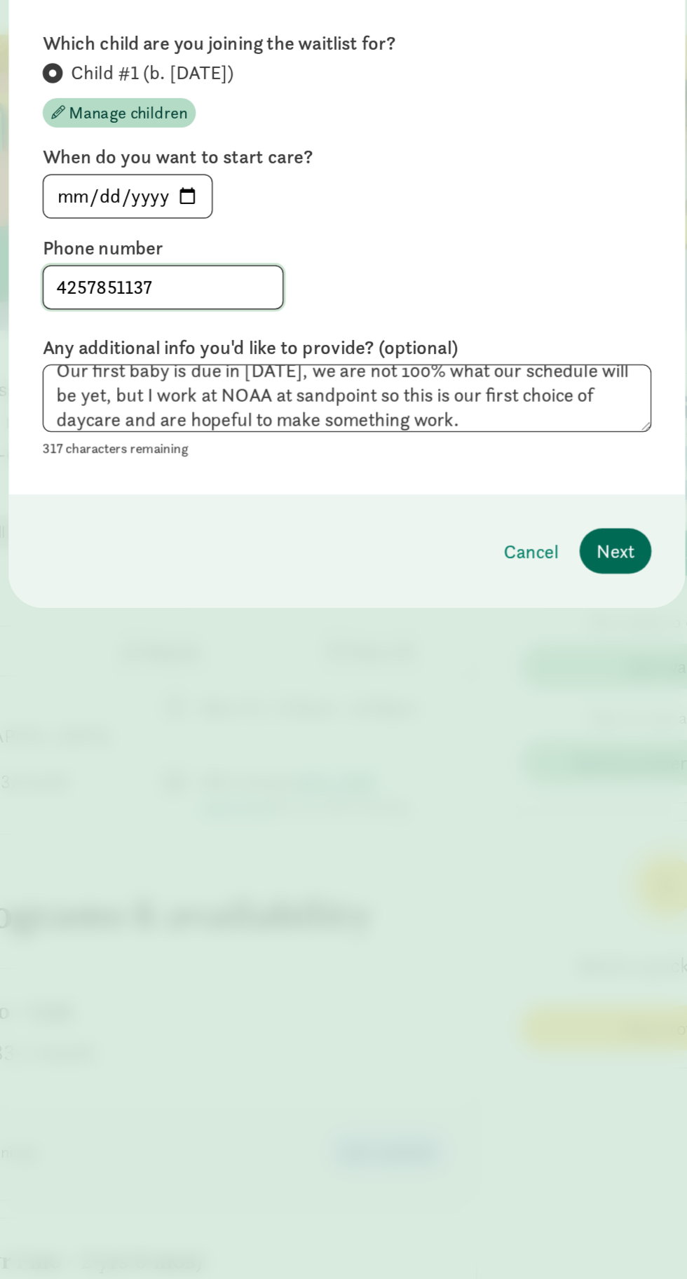
type input "4257851137"
click at [532, 514] on span "Next" at bounding box center [521, 517] width 25 height 19
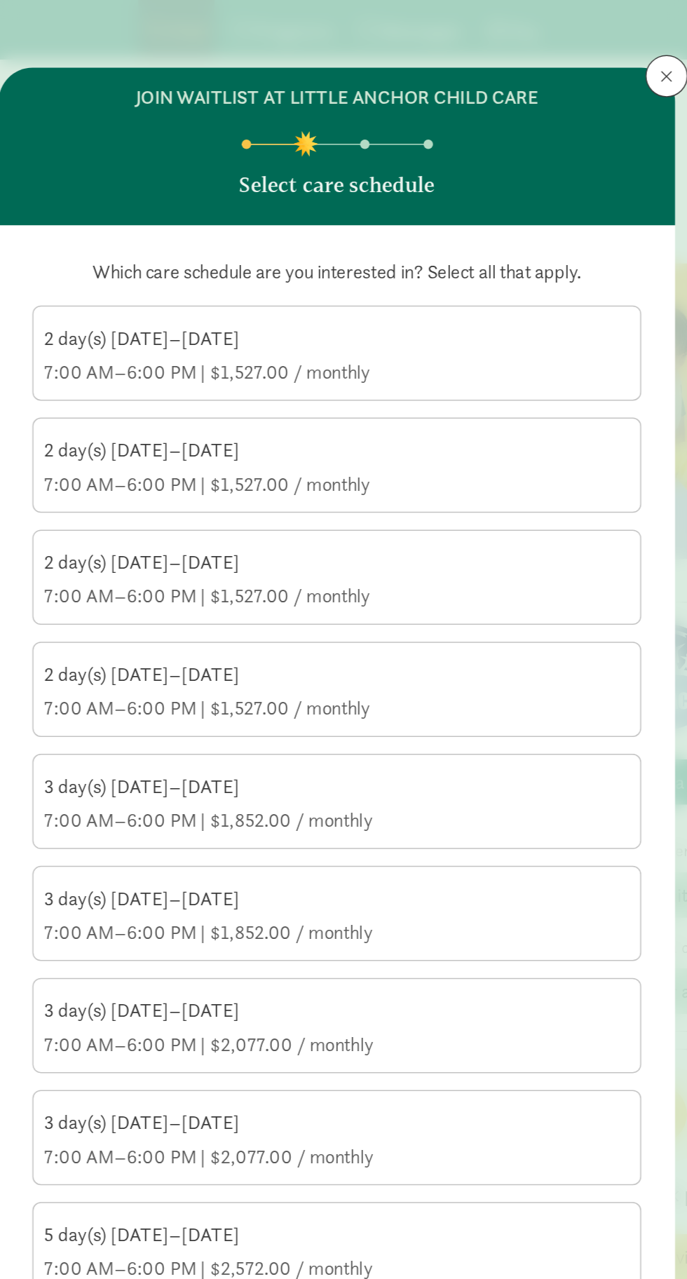
click at [449, 226] on div "2 day(s) [DATE]–[DATE]" at bounding box center [343, 224] width 388 height 17
click at [0, 0] on input "2 day(s) [DATE]–[DATE] 7:00 AM–6:00 PM | $1,527.00 / monthly" at bounding box center [0, 0] width 0 height 0
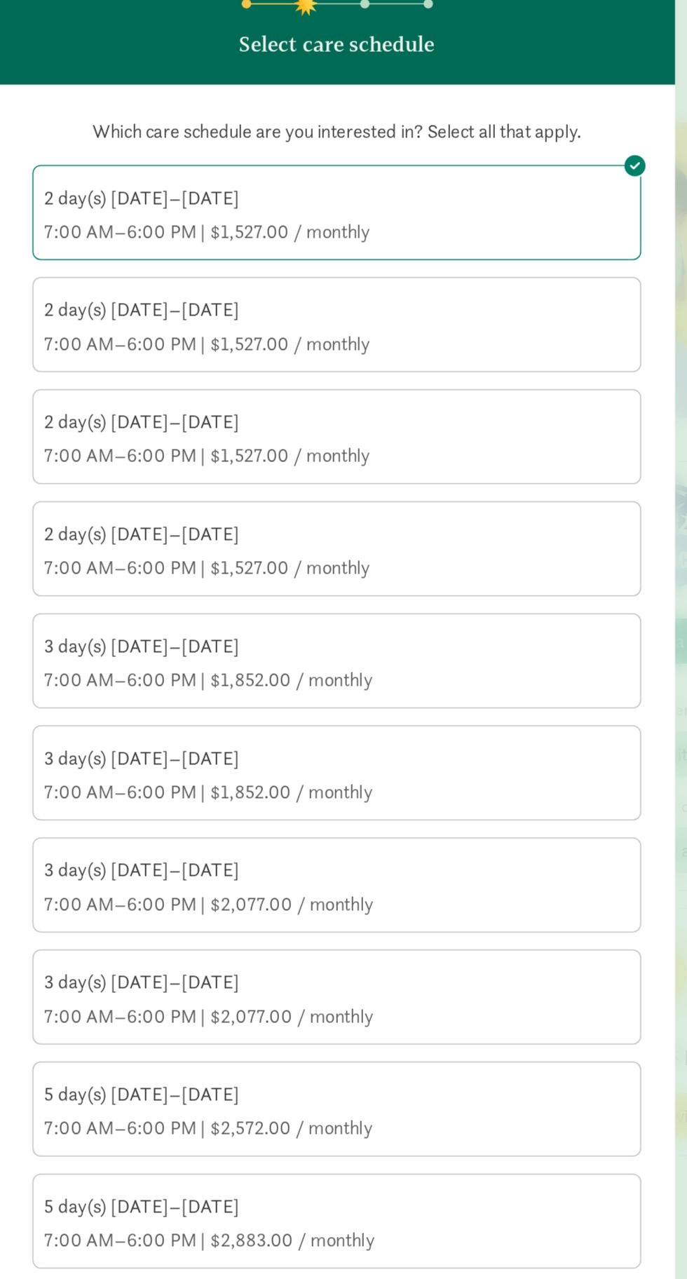
click at [385, 531] on div "3 day(s) [DATE]–[DATE] 7:00 AM–6:00 PM | $1,852.00 / monthly" at bounding box center [343, 532] width 388 height 39
click at [0, 0] on input "3 day(s) [DATE]–[DATE] 7:00 AM–6:00 PM | $1,852.00 / monthly" at bounding box center [0, 0] width 0 height 0
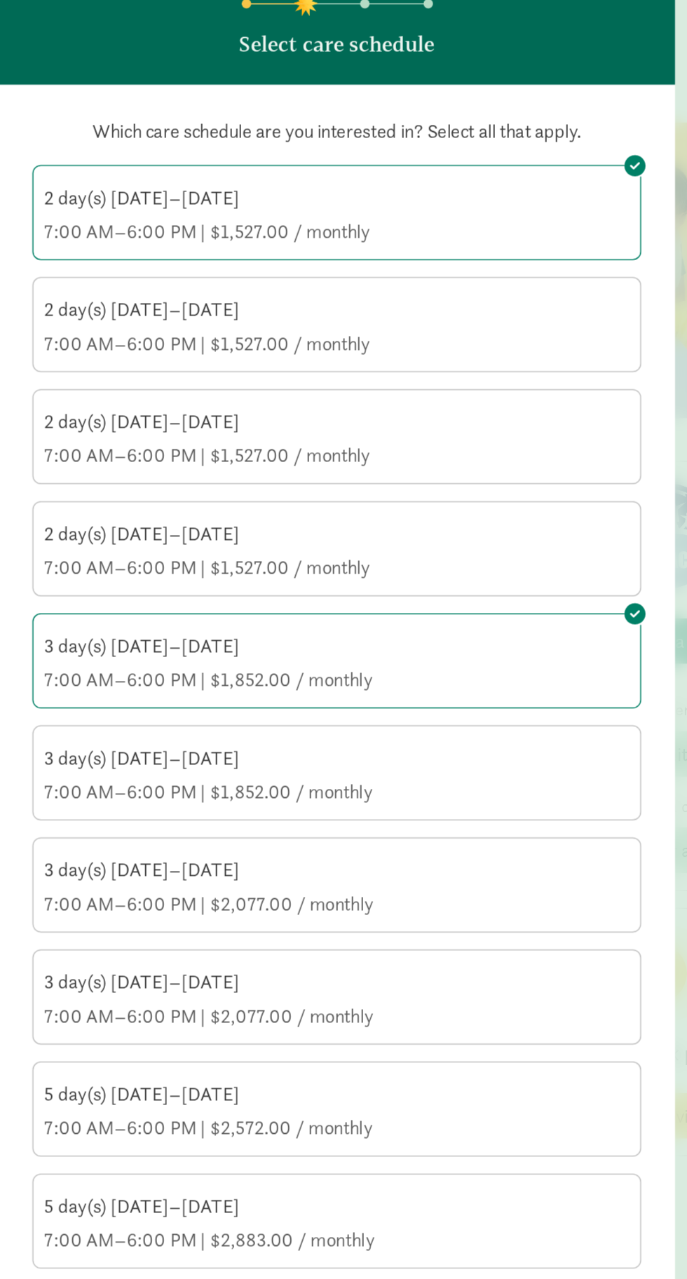
click at [400, 520] on div "3 day(s) [DATE]–[DATE]" at bounding box center [343, 521] width 388 height 17
click at [0, 0] on input "3 day(s) [DATE]–[DATE] 7:00 AM–6:00 PM | $1,852.00 / monthly" at bounding box center [0, 0] width 0 height 0
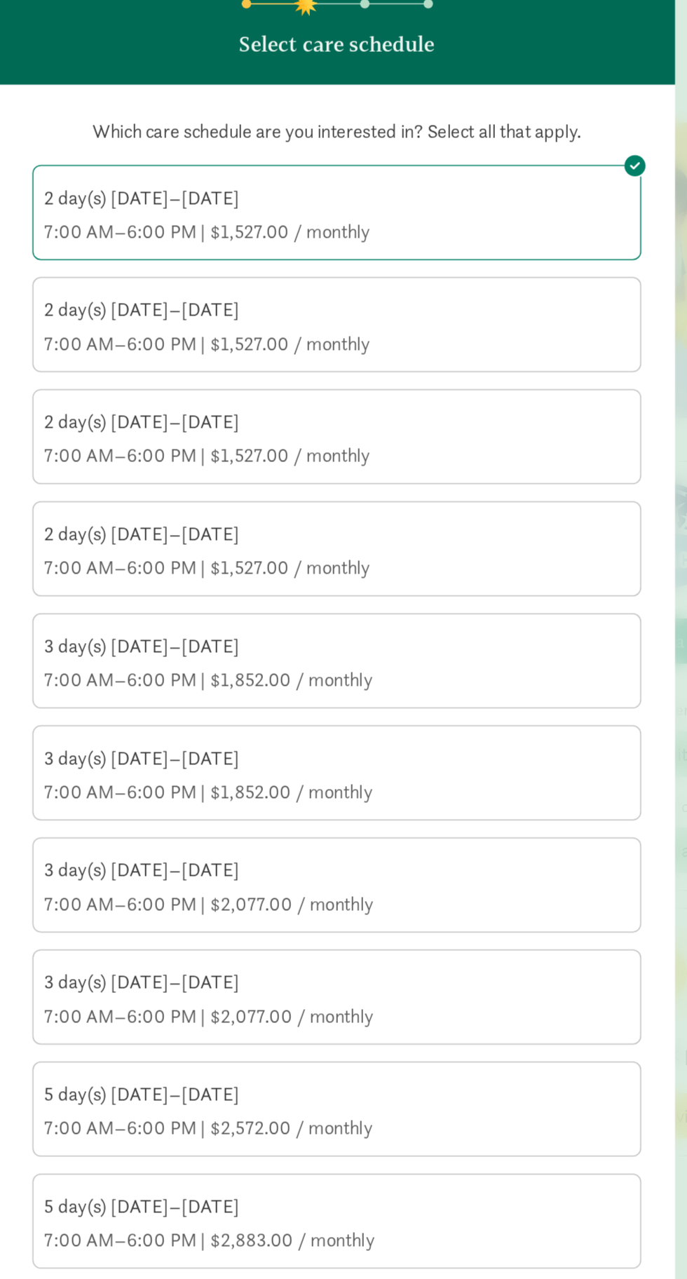
click at [369, 606] on div "3 day(s) [DATE]–[DATE] 7:00 AM–6:00 PM | $1,852.00 / monthly" at bounding box center [343, 606] width 388 height 39
click at [0, 0] on input "3 day(s) [DATE]–[DATE] 7:00 AM–6:00 PM | $1,852.00 / monthly" at bounding box center [0, 0] width 0 height 0
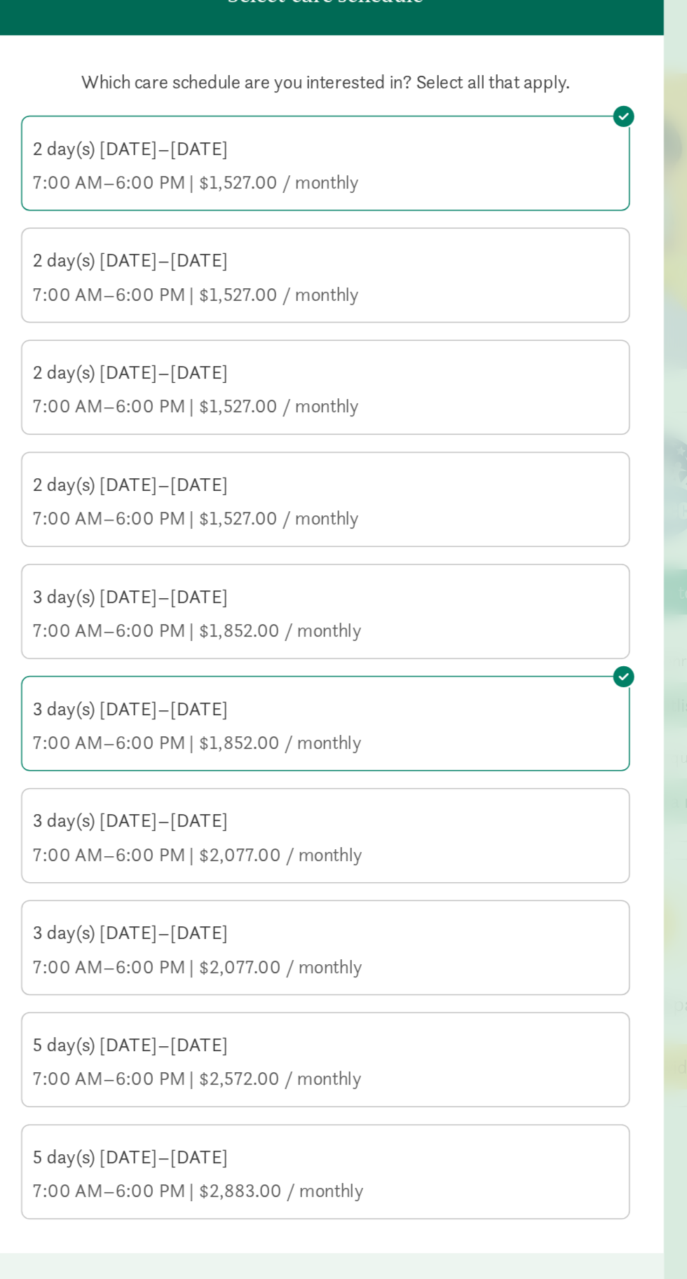
click at [426, 840] on div "7:00 AM–6:00 PM | $2,572.00 / monthly" at bounding box center [343, 841] width 388 height 17
click at [0, 0] on input "5 day(s) [DATE]–[DATE] 7:00 AM–6:00 PM | $2,572.00 / monthly" at bounding box center [0, 0] width 0 height 0
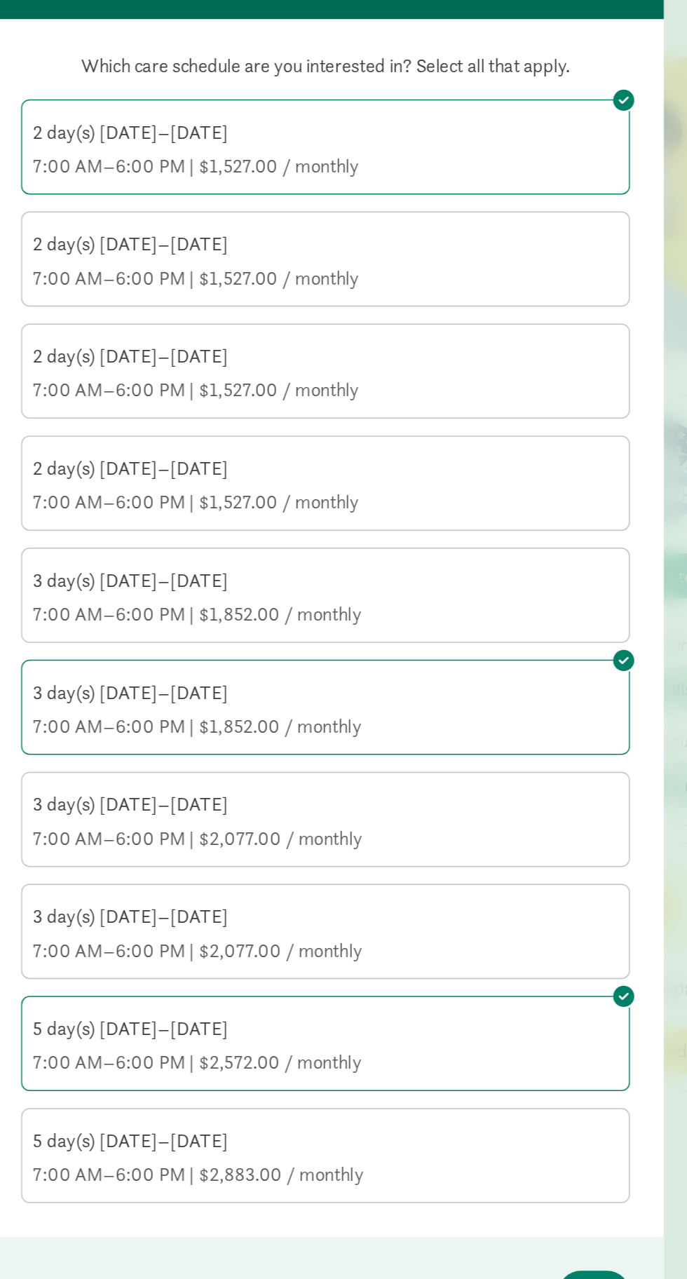
click at [491, 536] on div "7:00 AM–6:00 PM | $1,852.00 / monthly" at bounding box center [343, 544] width 388 height 17
click at [0, 0] on input "3 day(s) [DATE]–[DATE] 7:00 AM–6:00 PM | $1,852.00 / monthly" at bounding box center [0, 0] width 0 height 0
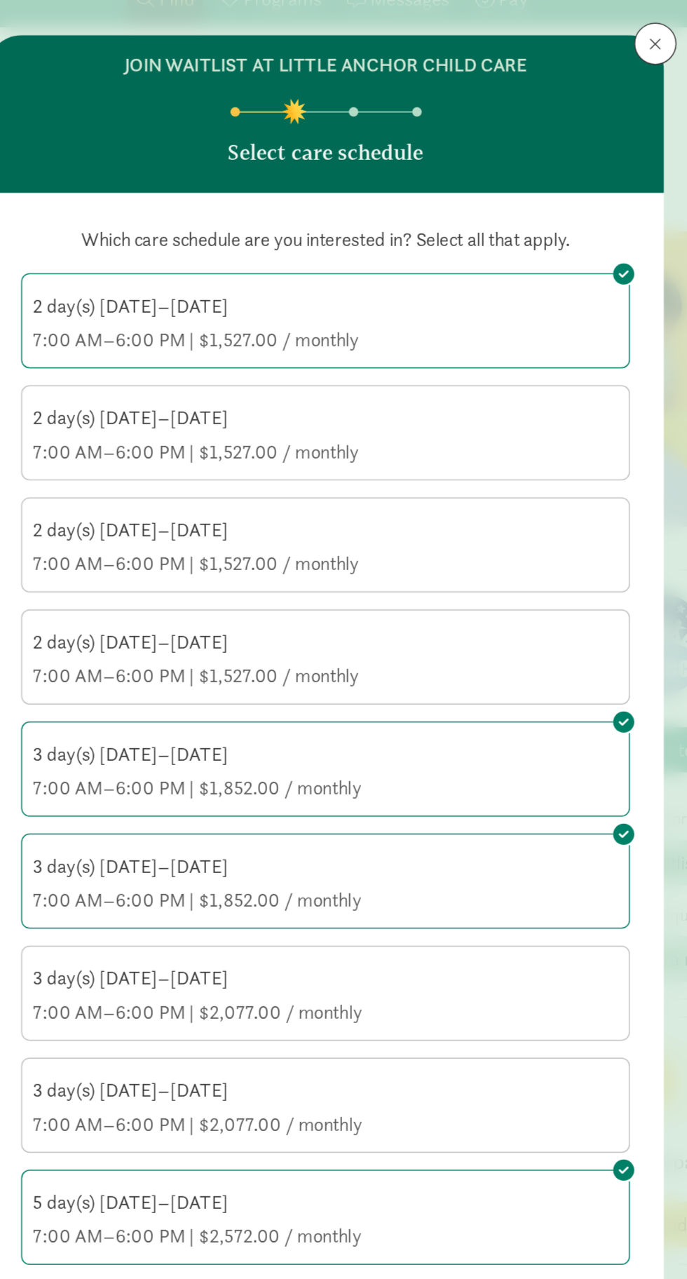
click at [490, 308] on div "2 day(s) [DATE]–[DATE] 7:00 AM–6:00 PM | $1,527.00 / monthly" at bounding box center [343, 309] width 388 height 39
click at [0, 0] on input "2 day(s) [DATE]–[DATE] 7:00 AM–6:00 PM | $1,527.00 / monthly" at bounding box center [0, 0] width 0 height 0
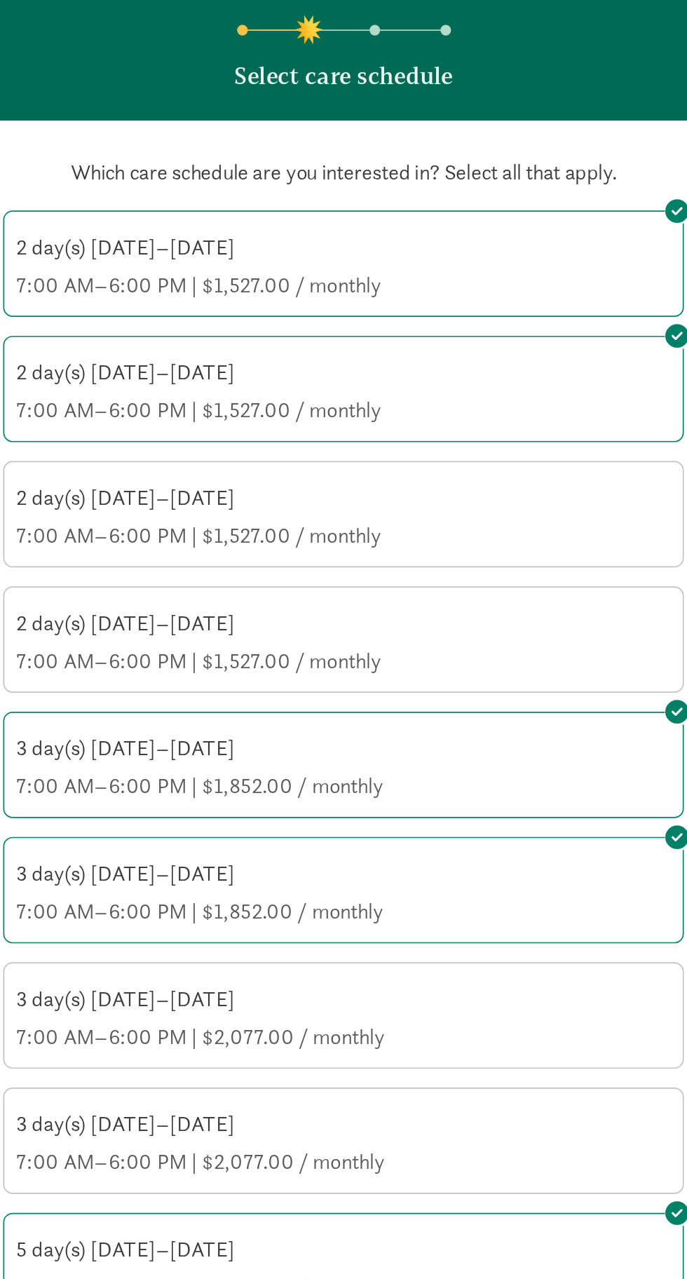
click at [451, 383] on div "2 day(s) [DATE]–[DATE] 7:00 AM–6:00 PM | $1,527.00 / monthly" at bounding box center [343, 384] width 388 height 39
click at [0, 0] on input "2 day(s) [DATE]–[DATE] 7:00 AM–6:00 PM | $1,527.00 / monthly" at bounding box center [0, 0] width 0 height 0
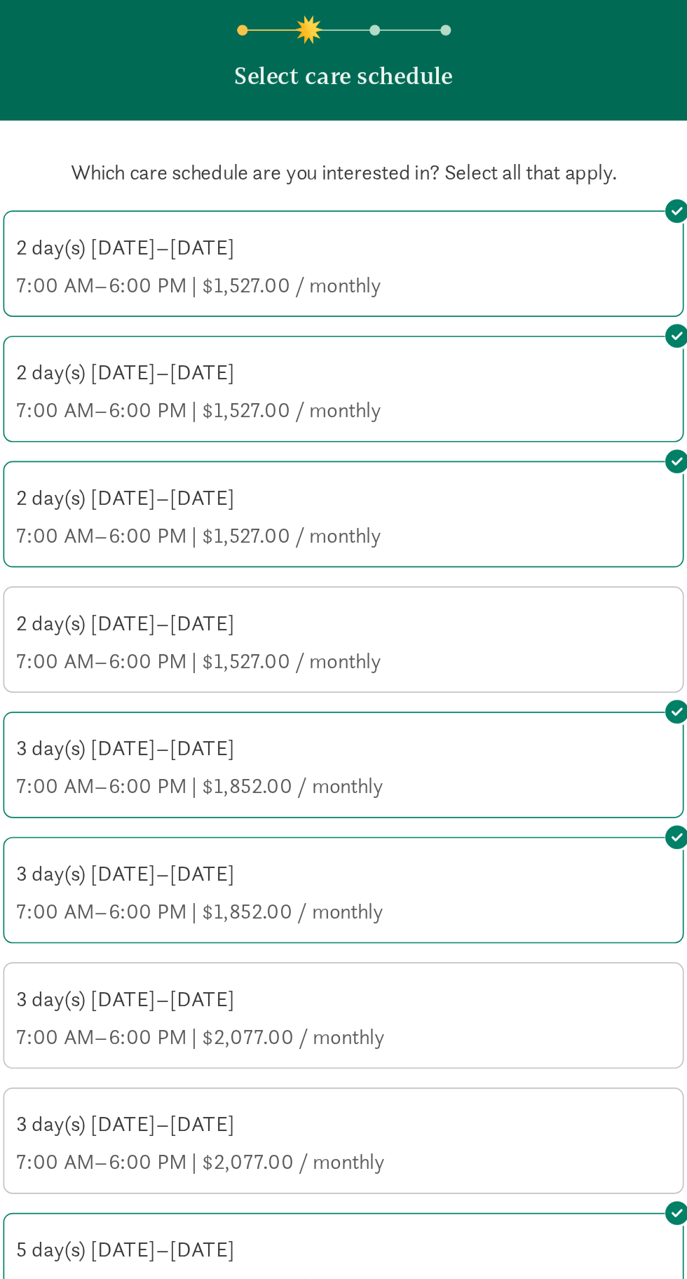
click at [432, 469] on div "7:00 AM–6:00 PM | $1,527.00 / monthly" at bounding box center [343, 469] width 388 height 17
click at [0, 0] on input "2 day(s) [DATE]–[DATE] 7:00 AM–6:00 PM | $1,527.00 / monthly" at bounding box center [0, 0] width 0 height 0
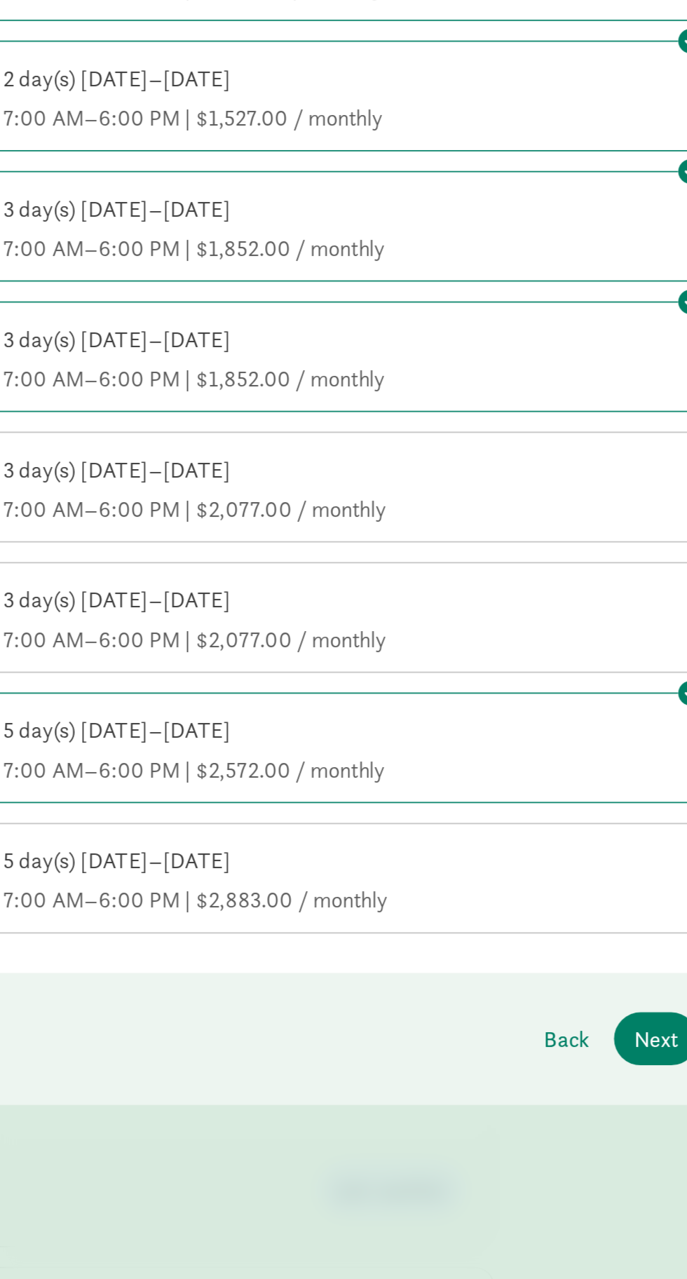
click at [454, 667] on div "3 day(s) [DATE]–[DATE]" at bounding box center [343, 670] width 388 height 17
click at [0, 0] on input "3 day(s) [DATE]–[DATE] 7:00 AM–6:00 PM | $2,077.00 / monthly" at bounding box center [0, 0] width 0 height 0
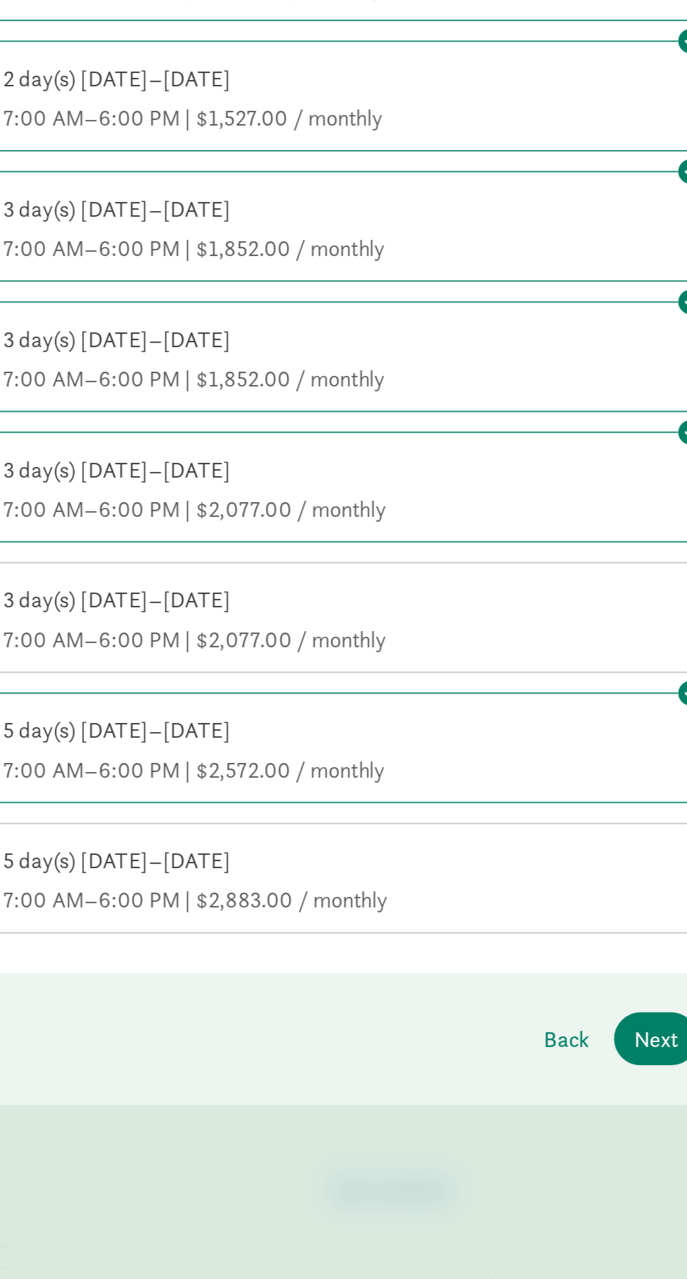
click at [430, 752] on div "3 day(s) [DATE]–[DATE]" at bounding box center [343, 744] width 388 height 17
click at [0, 0] on input "3 day(s) [DATE]–[DATE] 7:00 AM–6:00 PM | $2,077.00 / monthly" at bounding box center [0, 0] width 0 height 0
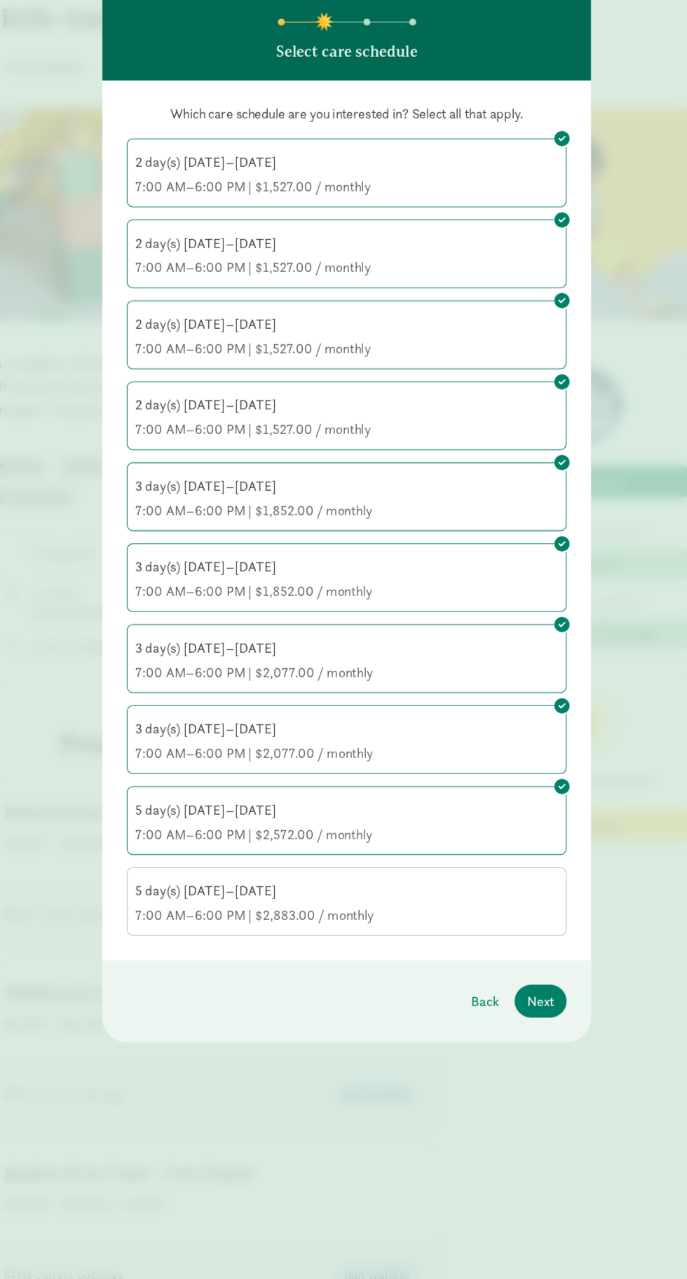
scroll to position [1, 0]
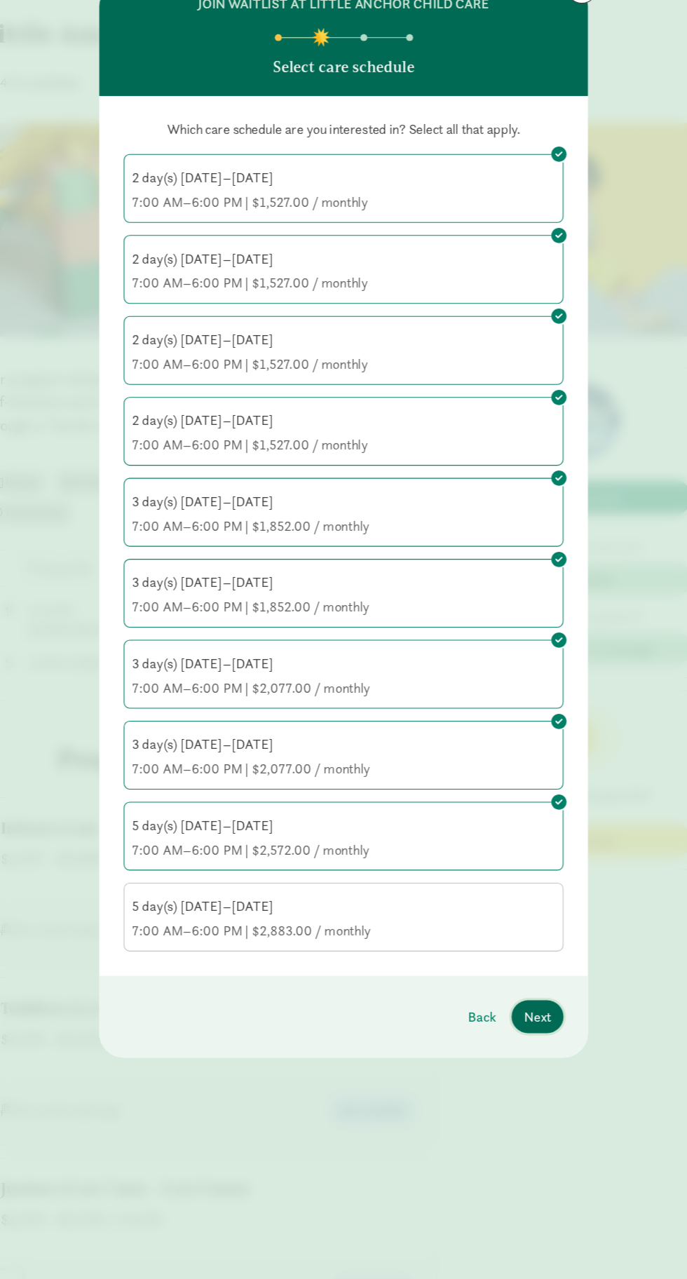
click at [526, 994] on span "Next" at bounding box center [521, 994] width 25 height 19
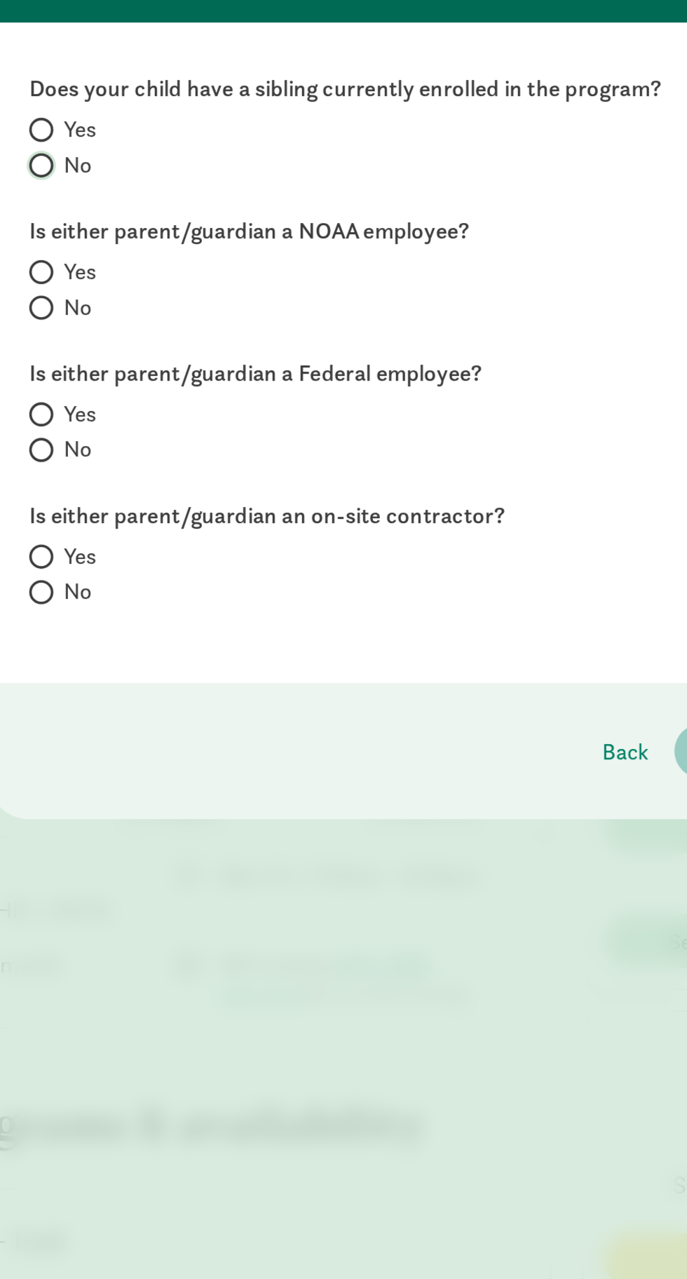
click at [147, 229] on input "No" at bounding box center [146, 228] width 9 height 9
radio input "true"
click at [148, 287] on input "Yes" at bounding box center [146, 287] width 9 height 9
radio input "true"
click at [149, 366] on input "Yes" at bounding box center [146, 365] width 9 height 9
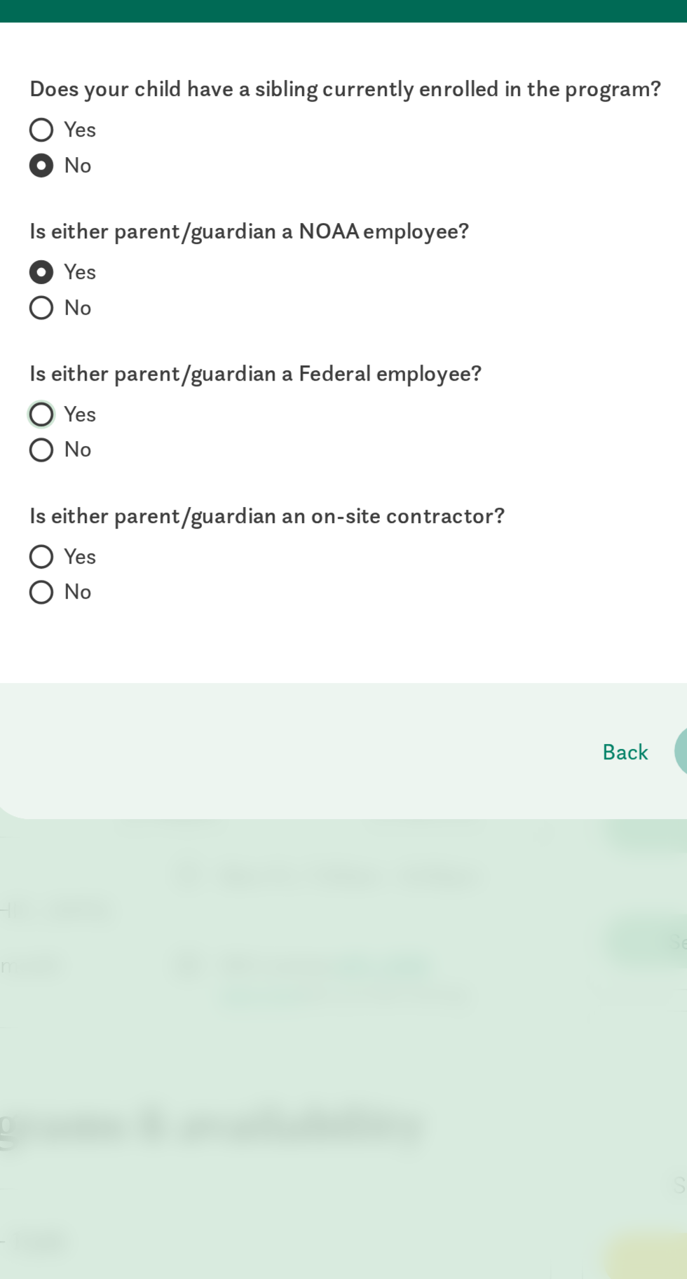
radio input "true"
click at [150, 465] on input "No" at bounding box center [146, 463] width 9 height 9
radio input "true"
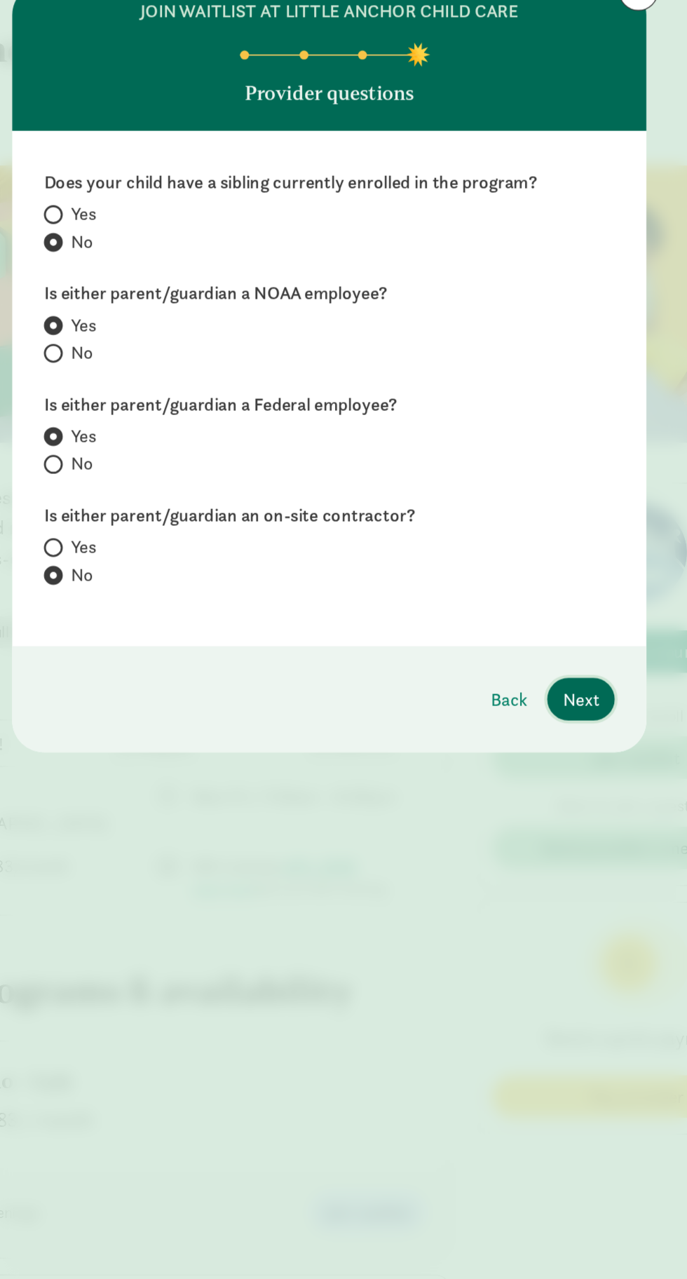
click at [533, 545] on span "Next" at bounding box center [521, 551] width 25 height 19
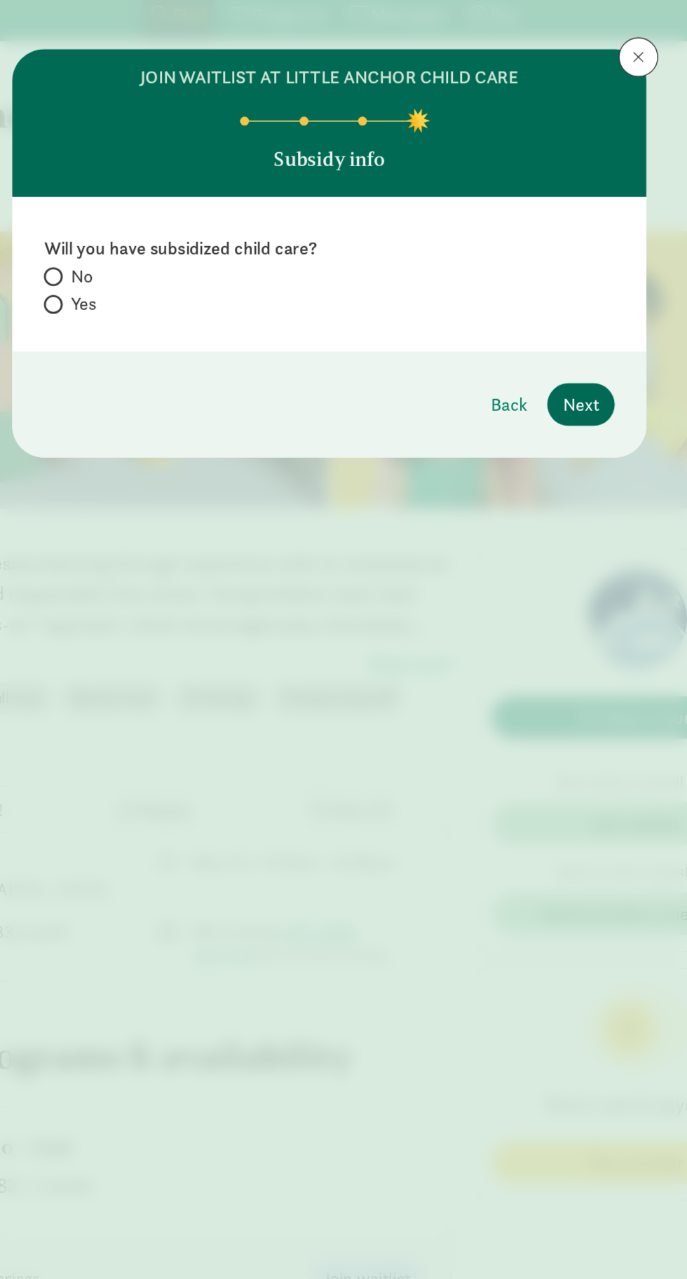
scroll to position [0, 0]
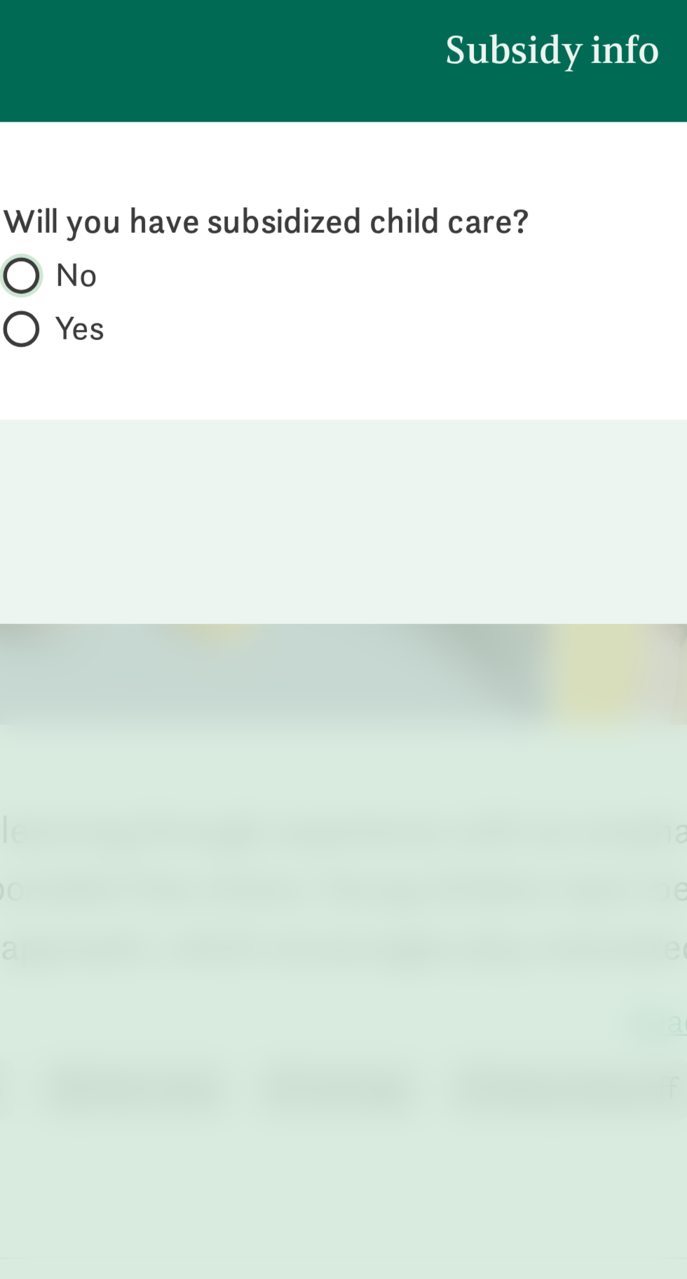
click at [151, 205] on input "No" at bounding box center [146, 205] width 9 height 9
radio input "true"
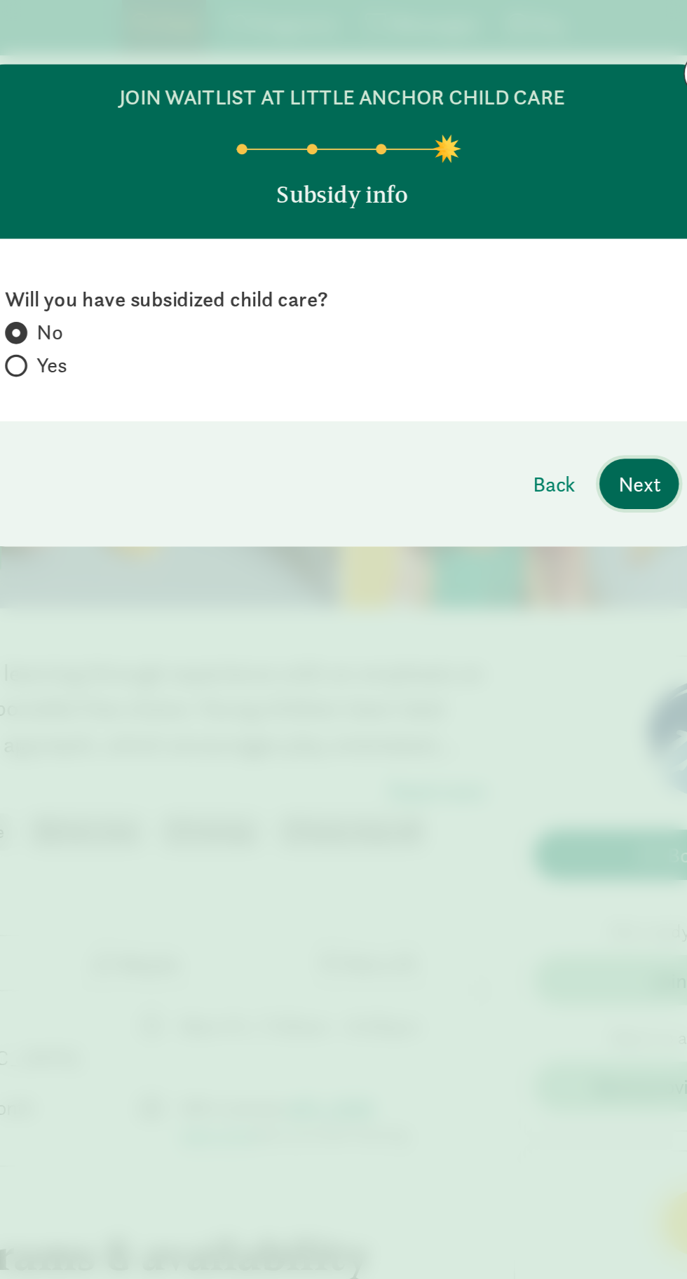
click at [522, 293] on span "Next" at bounding box center [521, 296] width 25 height 19
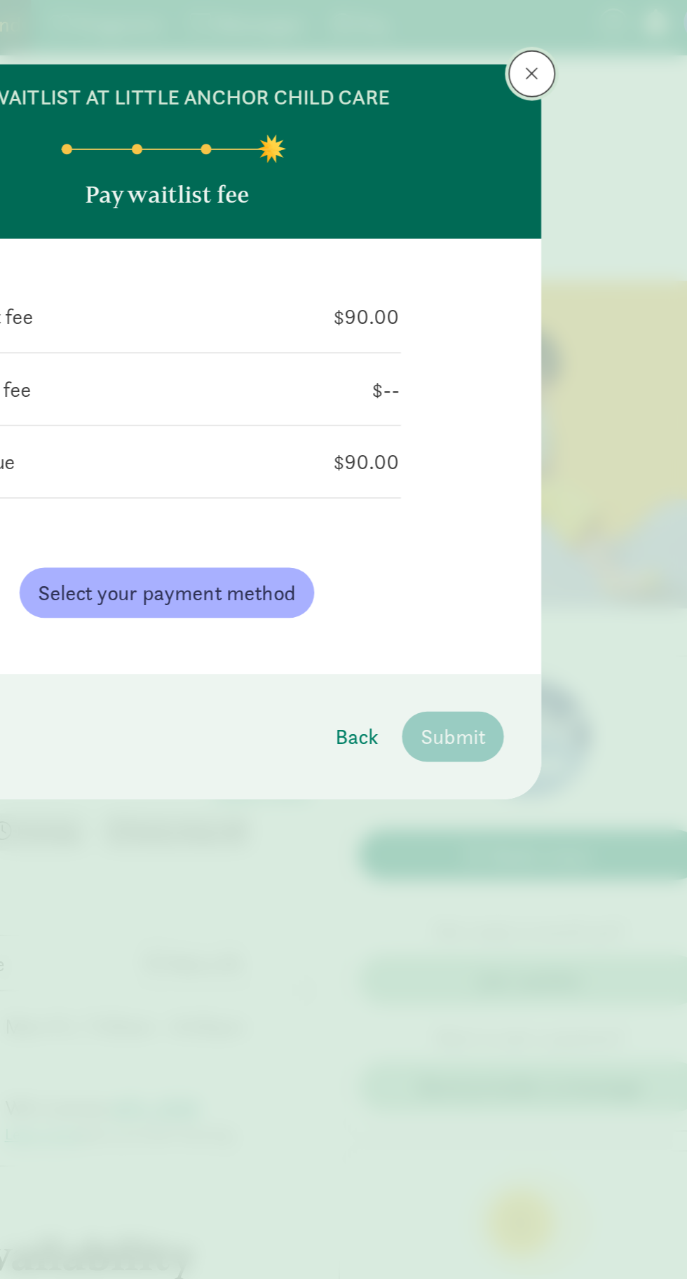
click at [561, 51] on span at bounding box center [562, 50] width 8 height 11
